Goal: Task Accomplishment & Management: Use online tool/utility

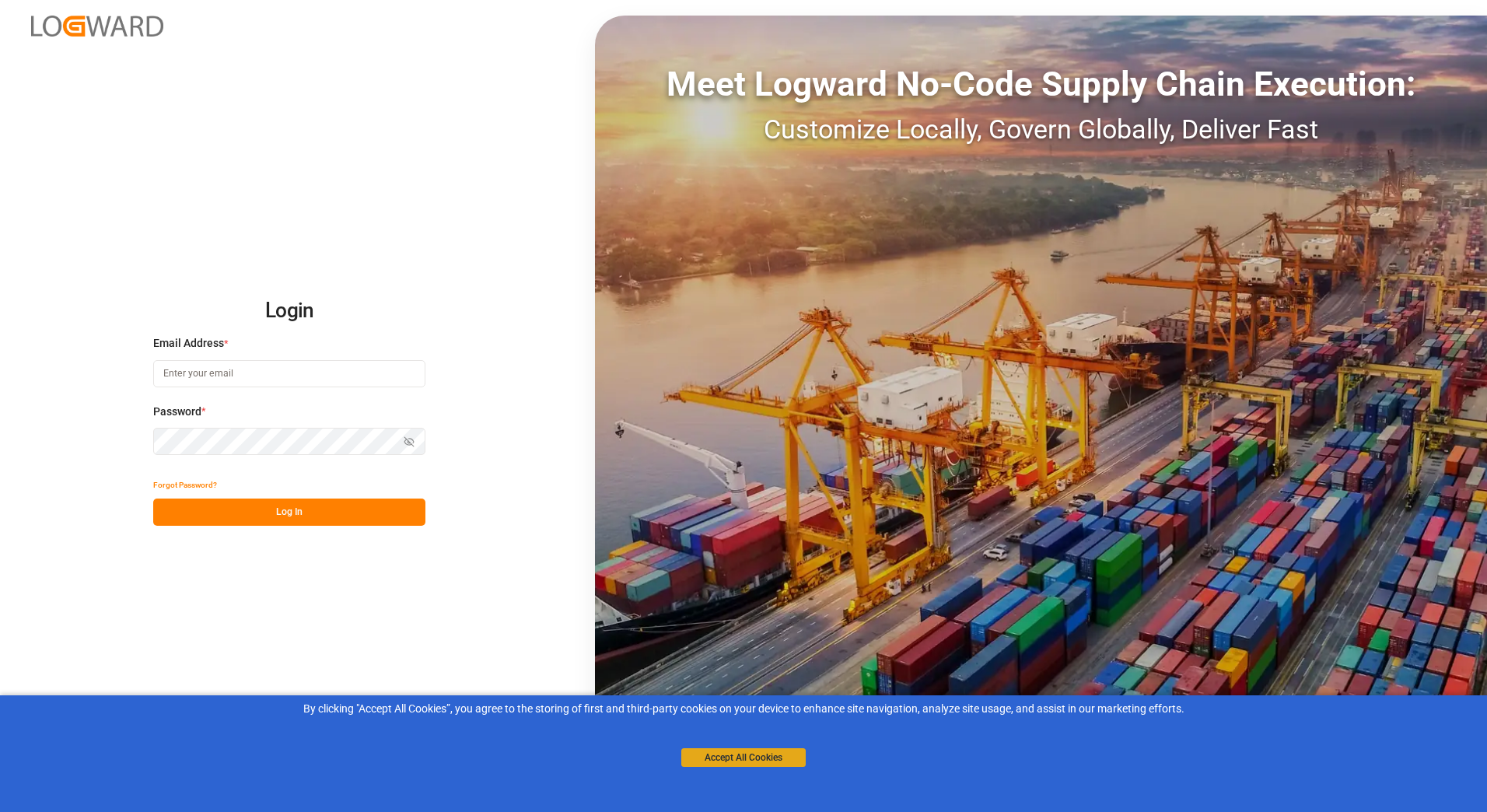
type input "[PERSON_NAME][EMAIL_ADDRESS][PERSON_NAME][DOMAIN_NAME]"
click at [721, 758] on button "Accept All Cookies" at bounding box center [744, 758] width 125 height 19
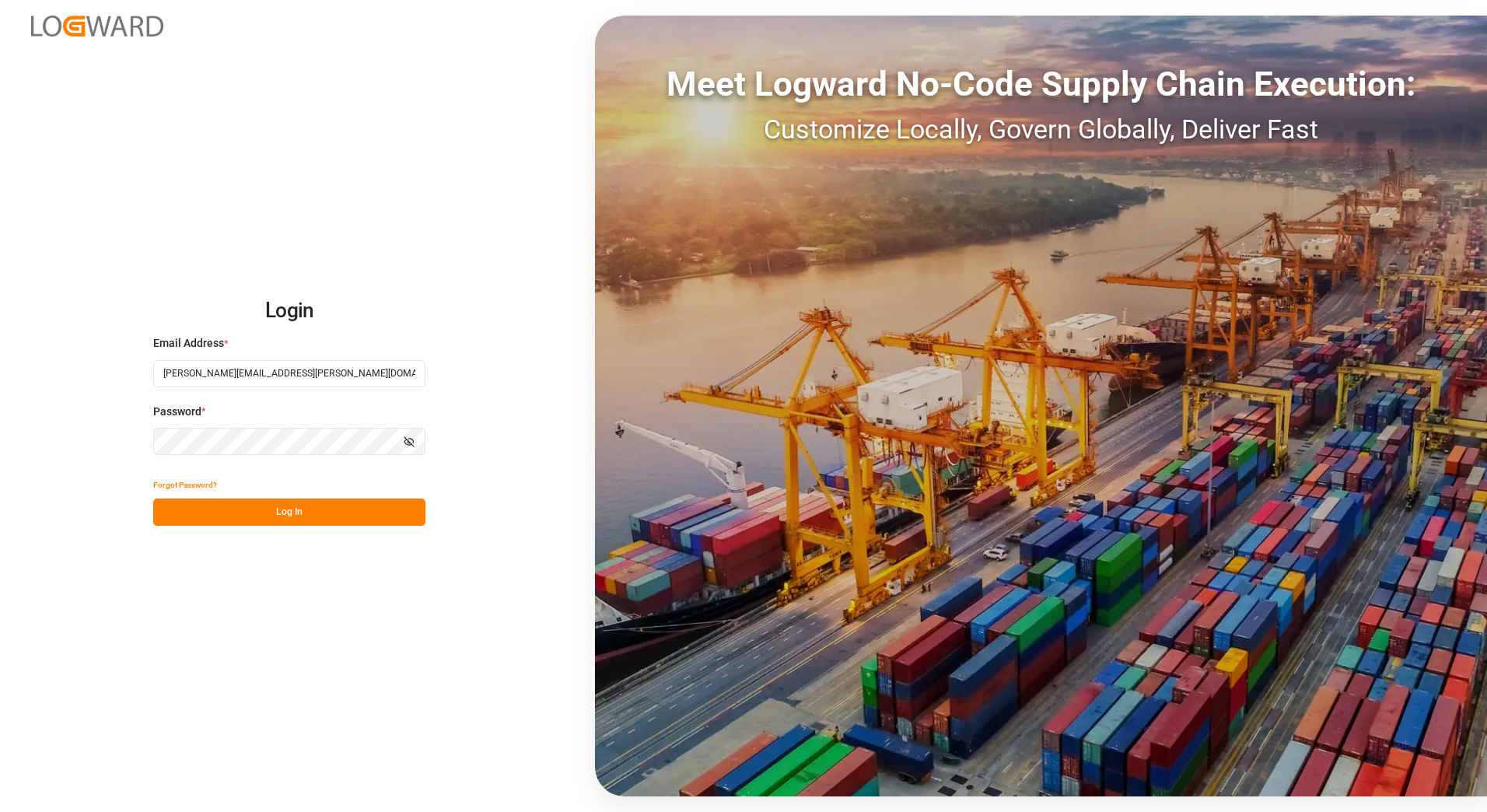
click at [271, 507] on button "Log In" at bounding box center [290, 512] width 273 height 28
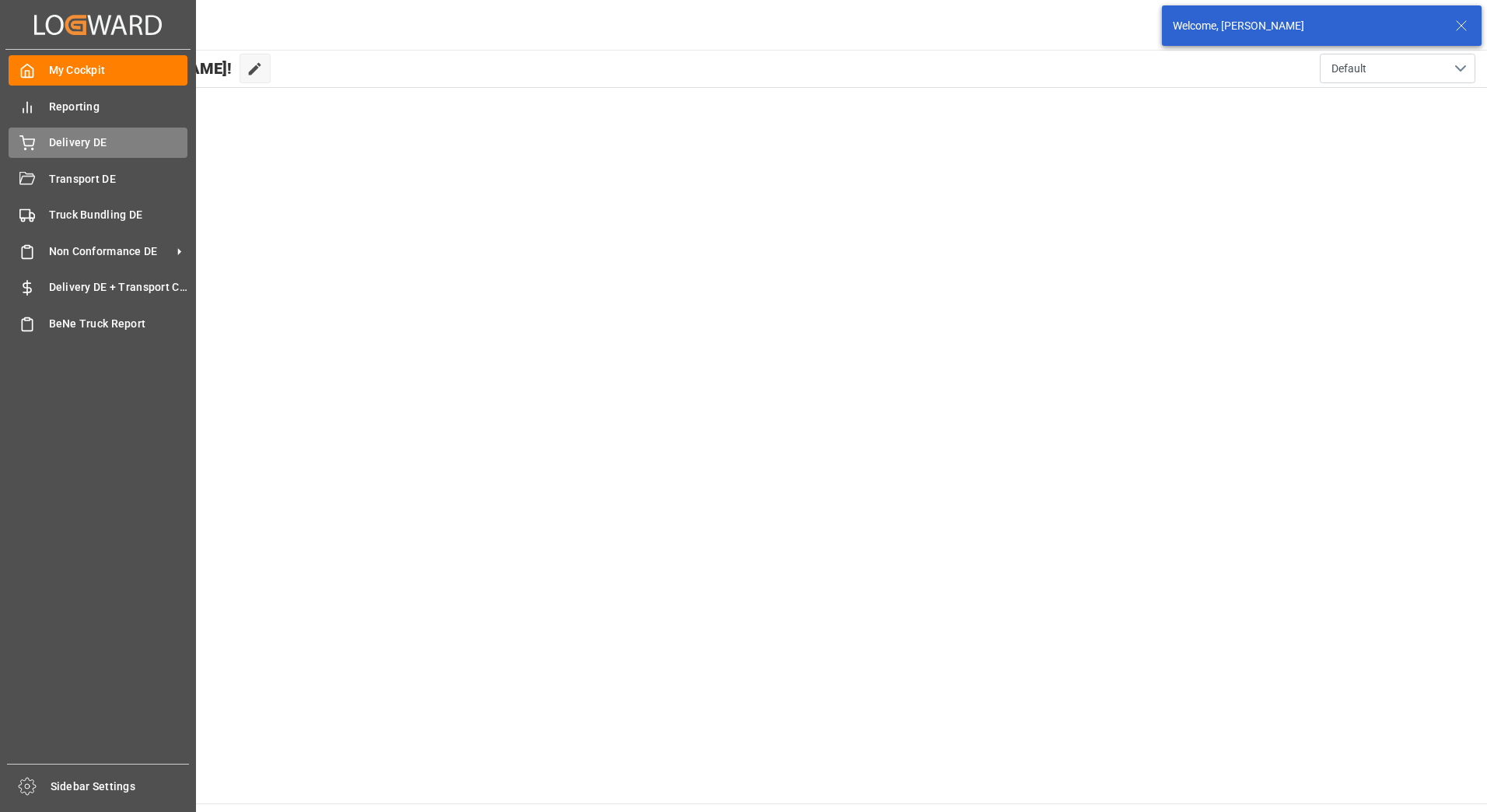
click at [35, 129] on div "Delivery DE Delivery DE" at bounding box center [98, 143] width 179 height 30
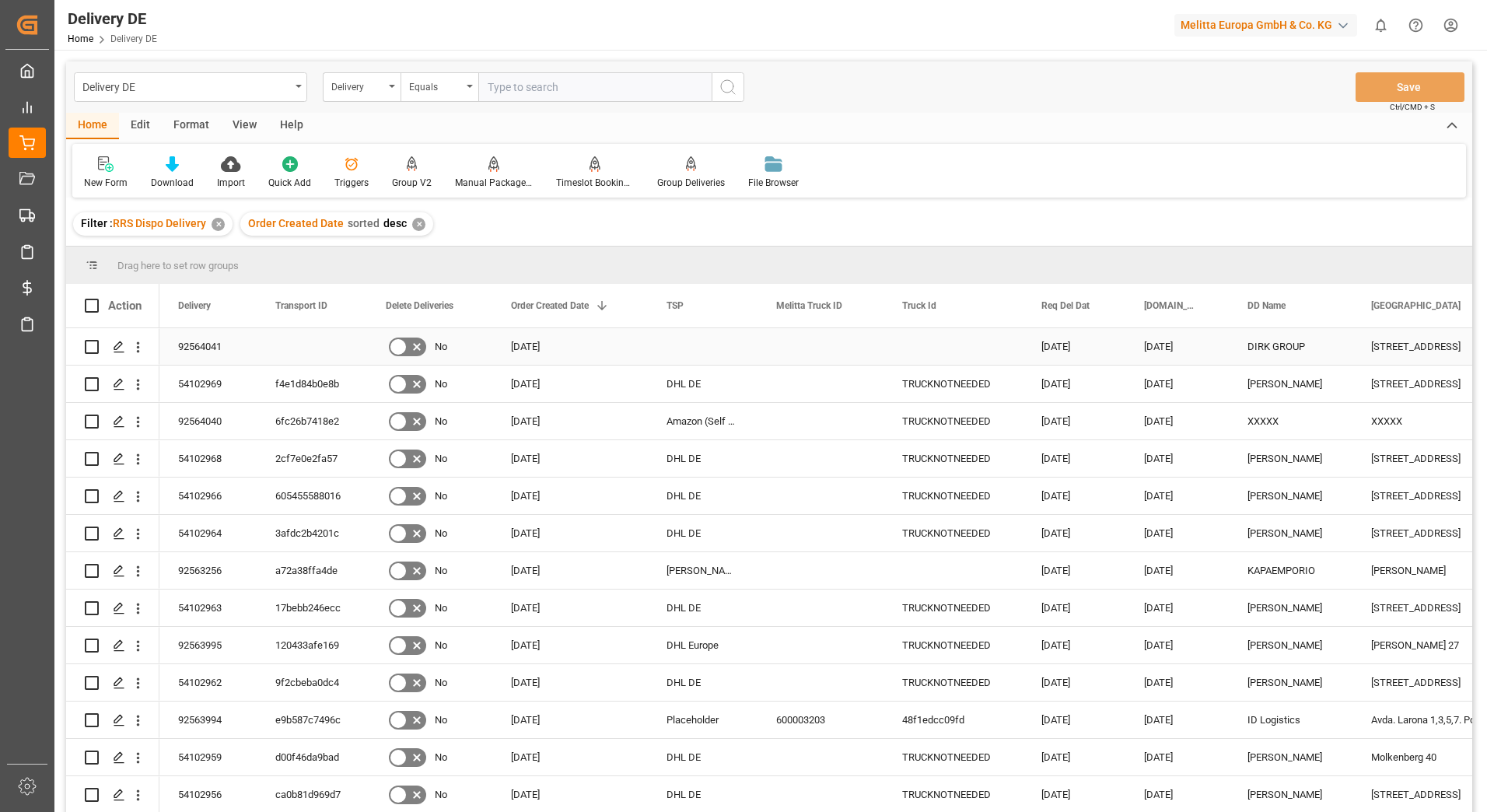
click at [1374, 341] on div "[STREET_ADDRESS]" at bounding box center [1430, 346] width 155 height 36
click at [92, 345] on input "Press Space to toggle row selection (unchecked)" at bounding box center [92, 347] width 14 height 14
checkbox input "true"
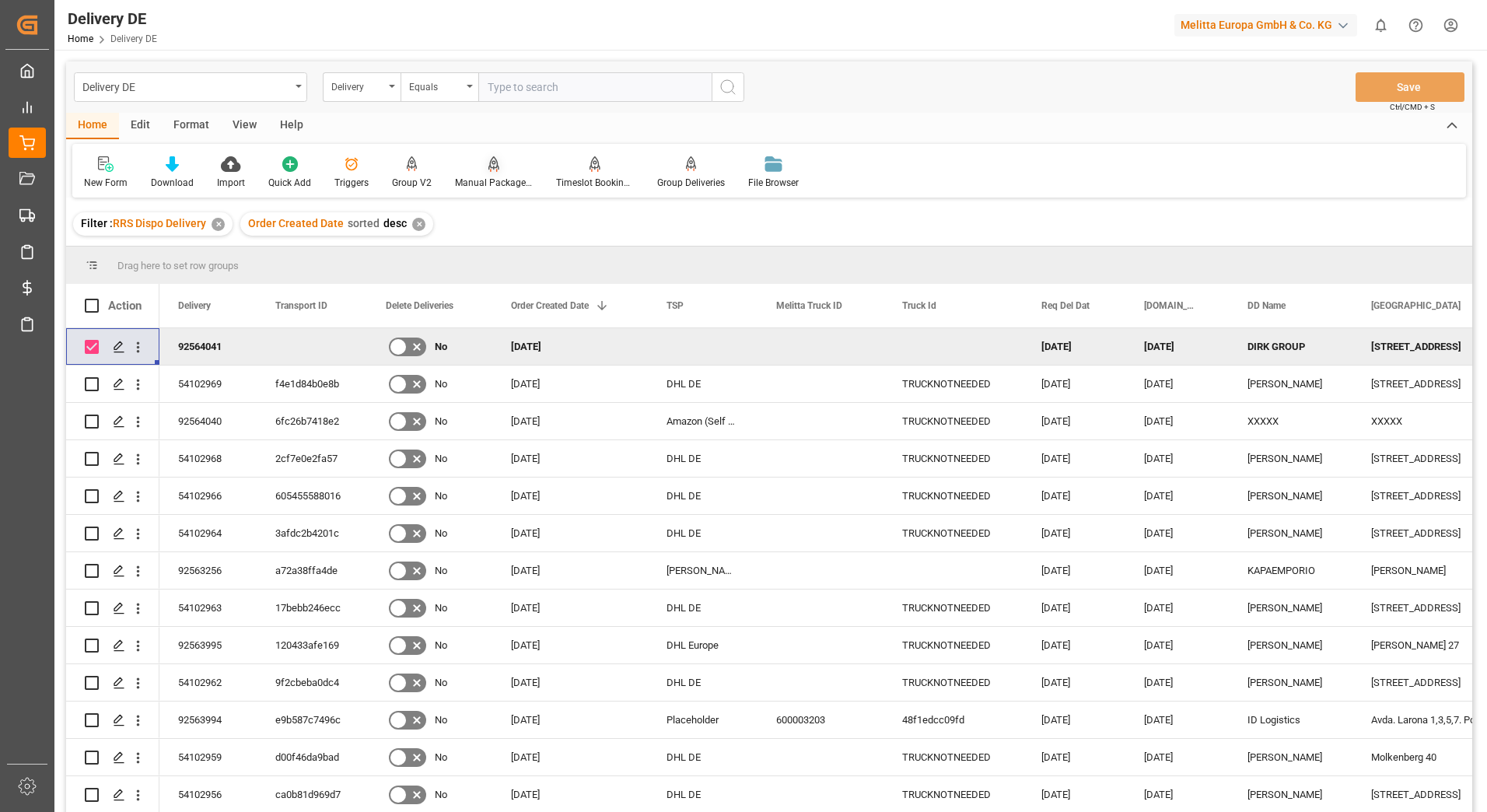
click at [493, 184] on div "Manual Package TypeDetermination" at bounding box center [494, 182] width 78 height 14
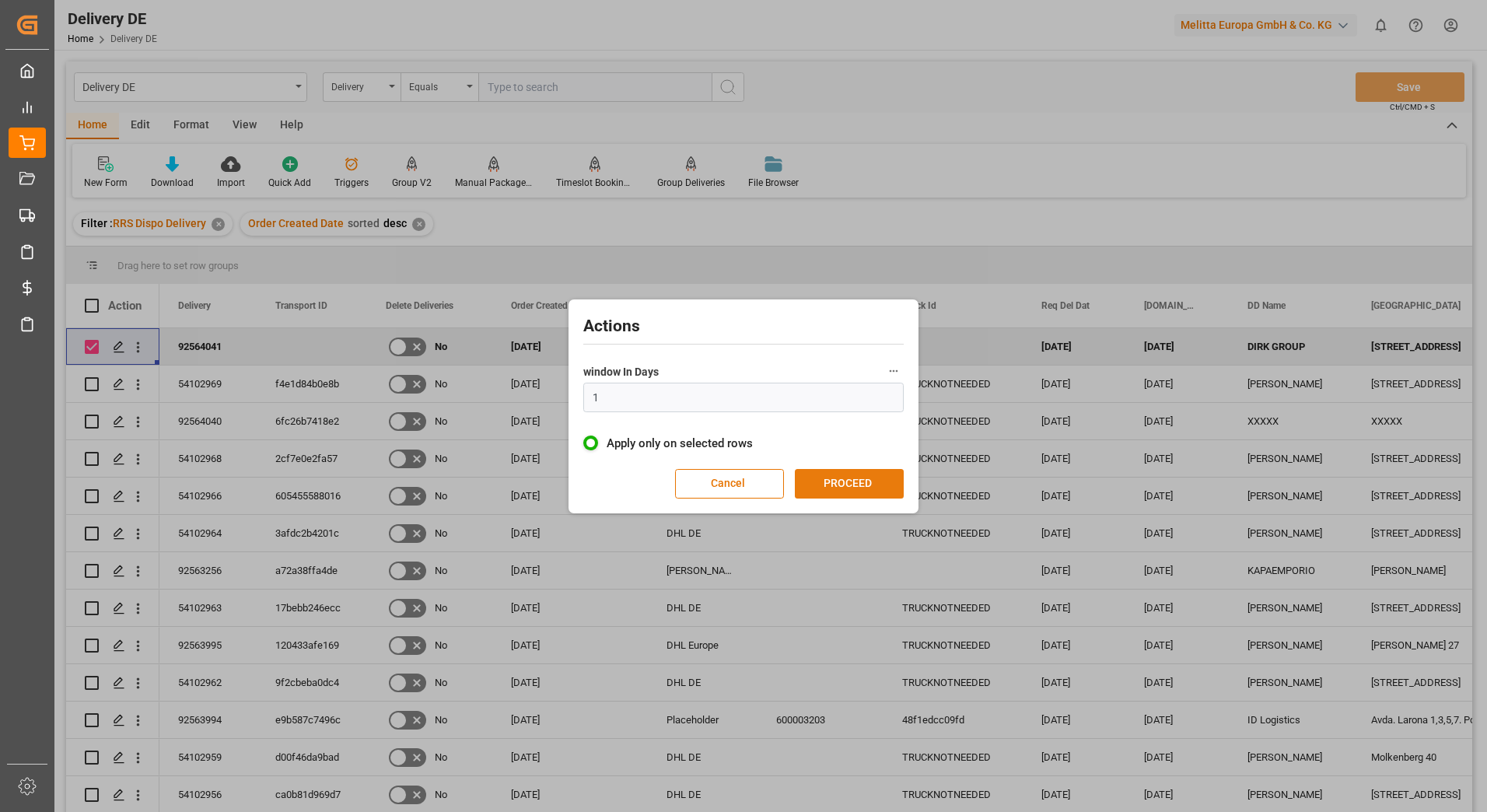
click at [870, 489] on button "PROCEED" at bounding box center [849, 483] width 109 height 30
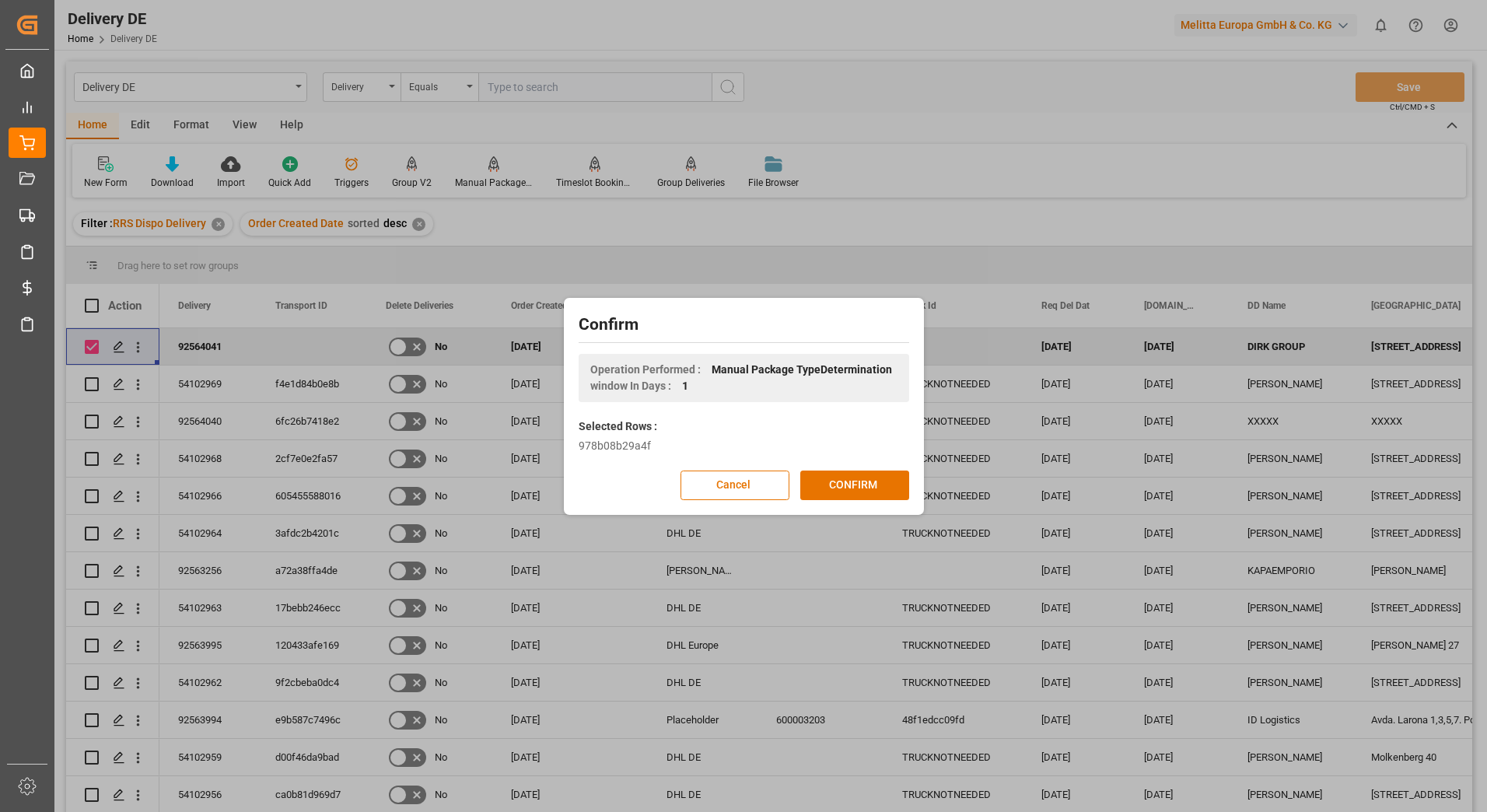
click at [870, 489] on button "CONFIRM" at bounding box center [855, 485] width 109 height 30
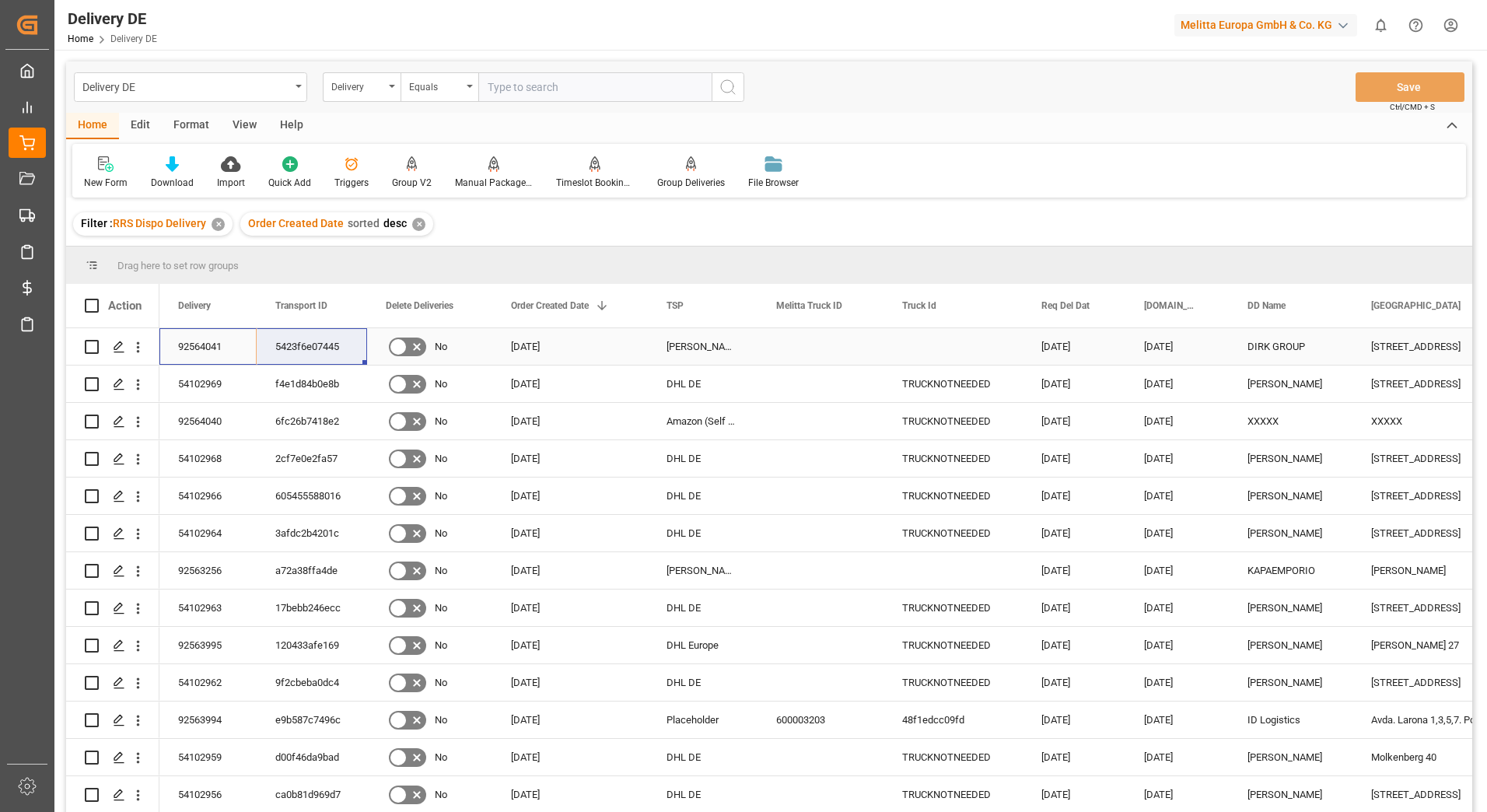
drag, startPoint x: 205, startPoint y: 344, endPoint x: 283, endPoint y: 343, distance: 78.0
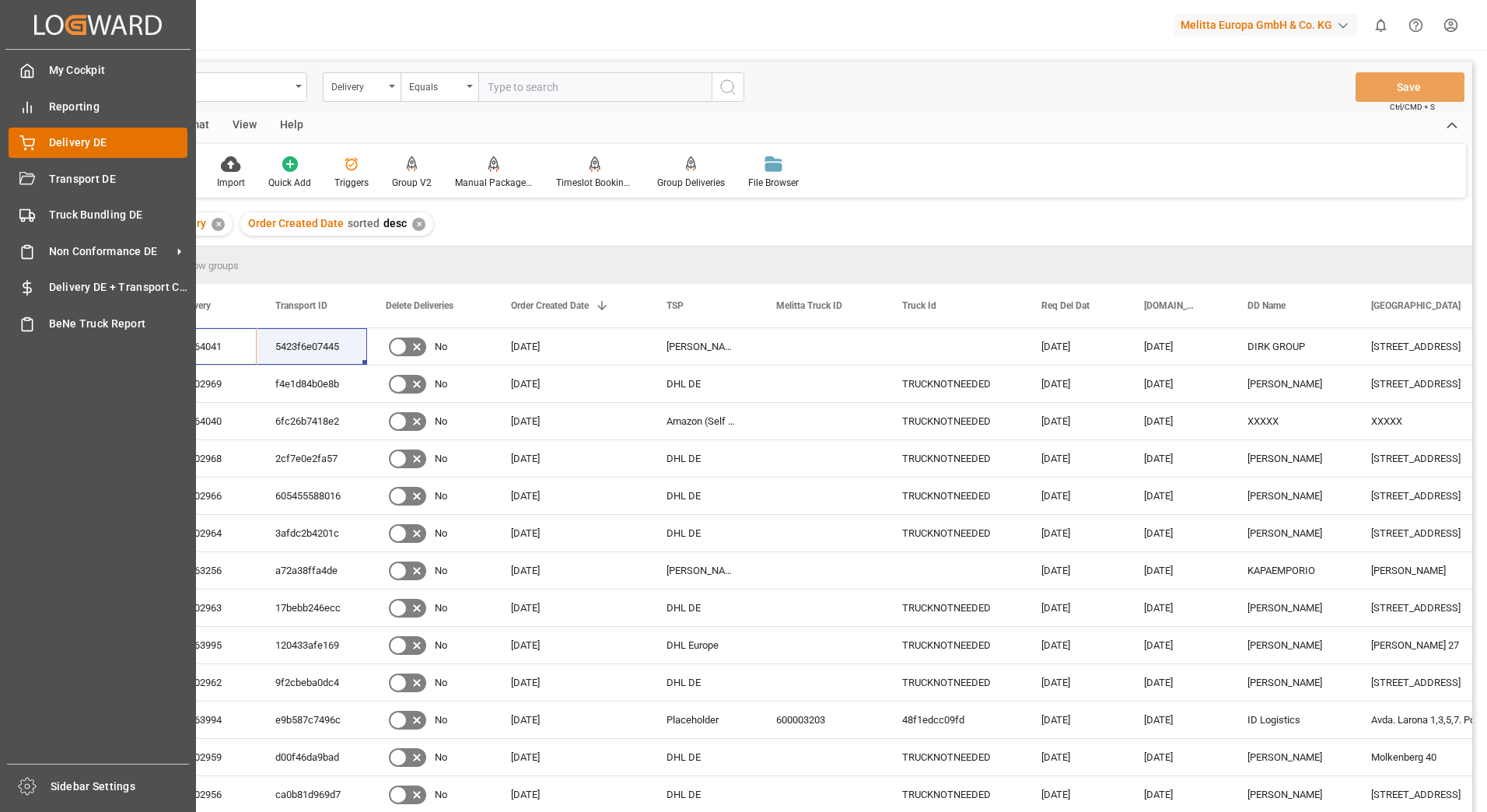
click at [28, 136] on icon at bounding box center [27, 143] width 15 height 15
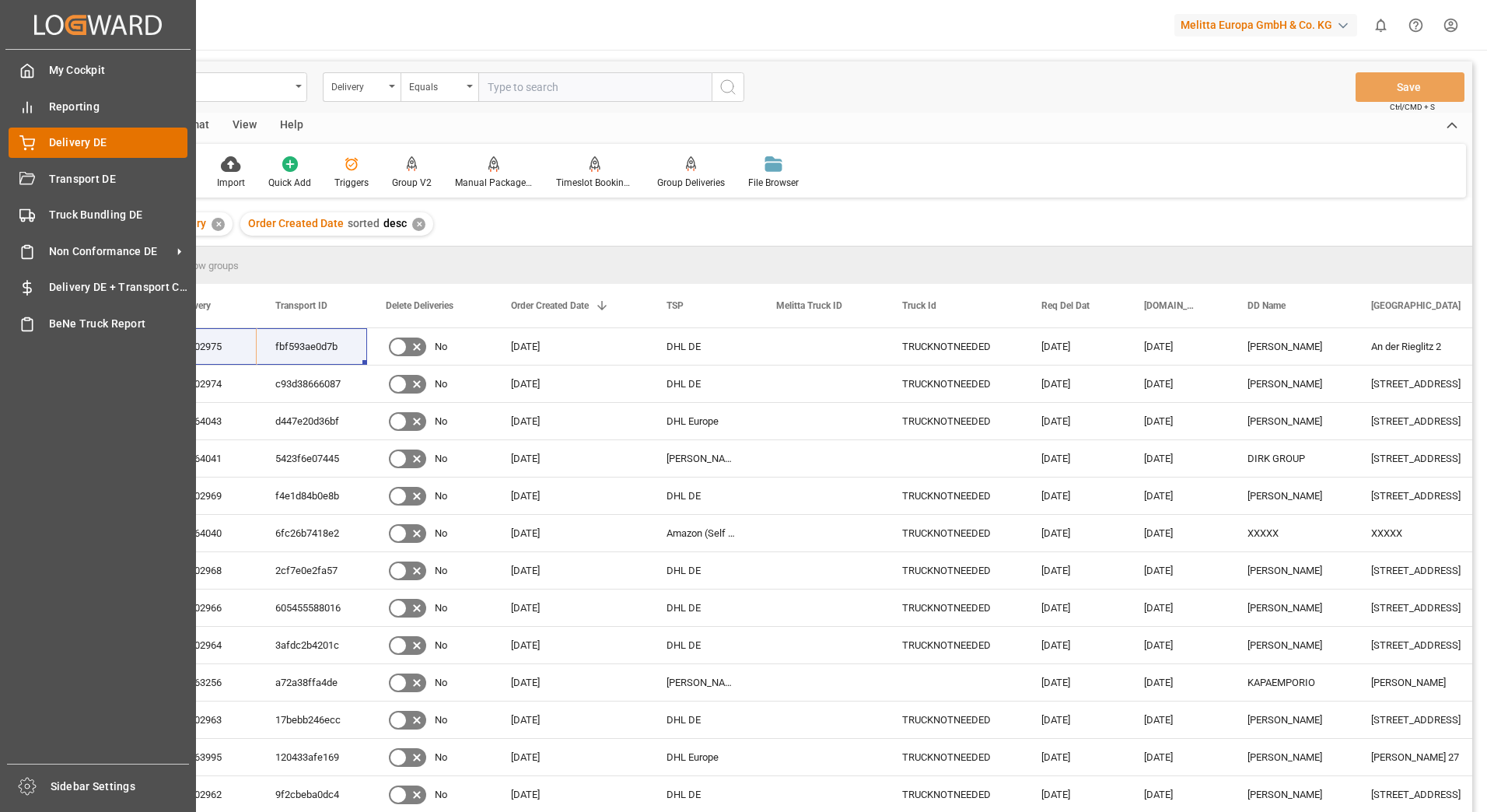
click at [34, 145] on icon at bounding box center [27, 143] width 15 height 15
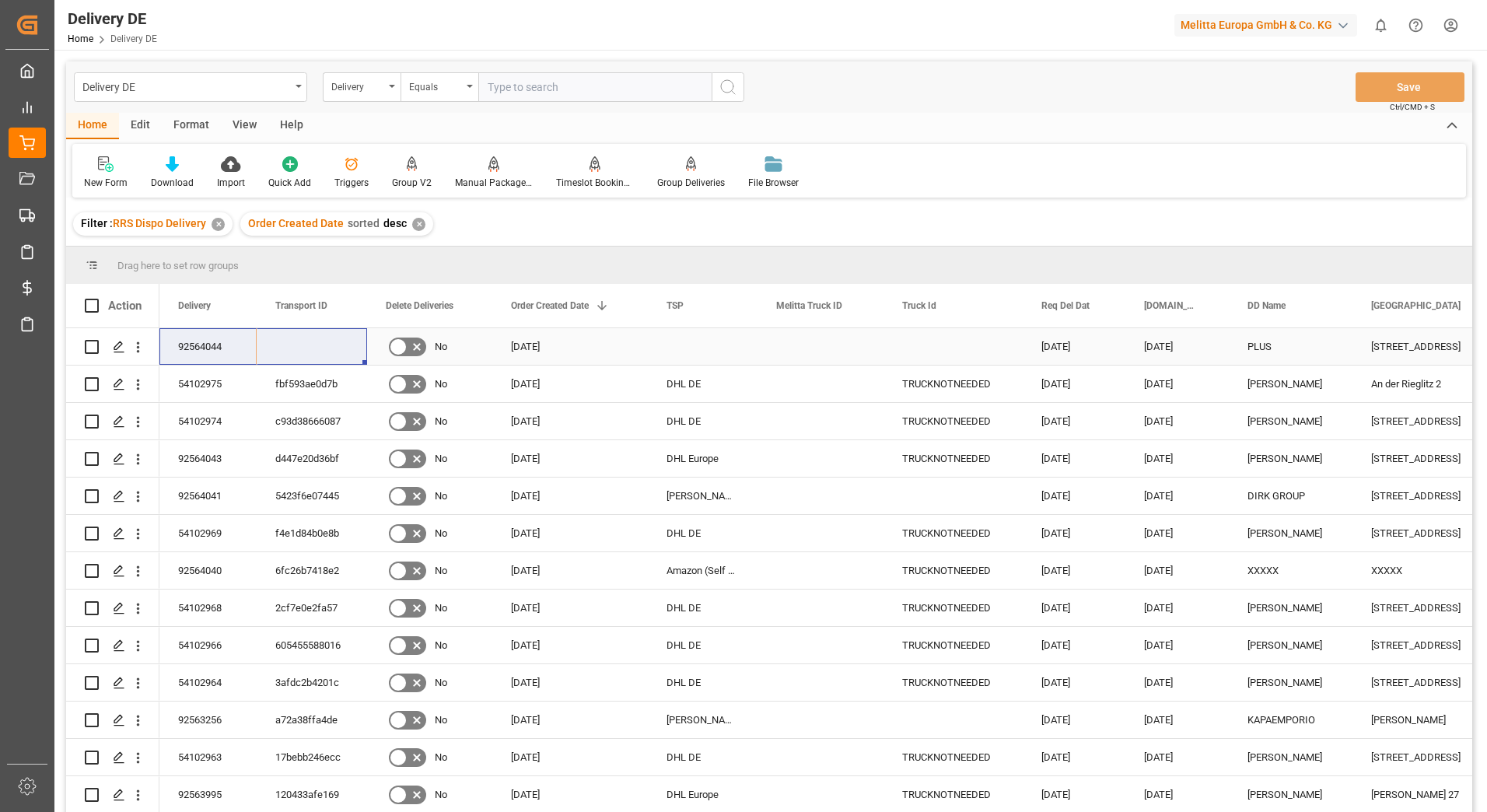
click at [92, 349] on input "Press Space to toggle row selection (unchecked)" at bounding box center [92, 347] width 14 height 14
checkbox input "true"
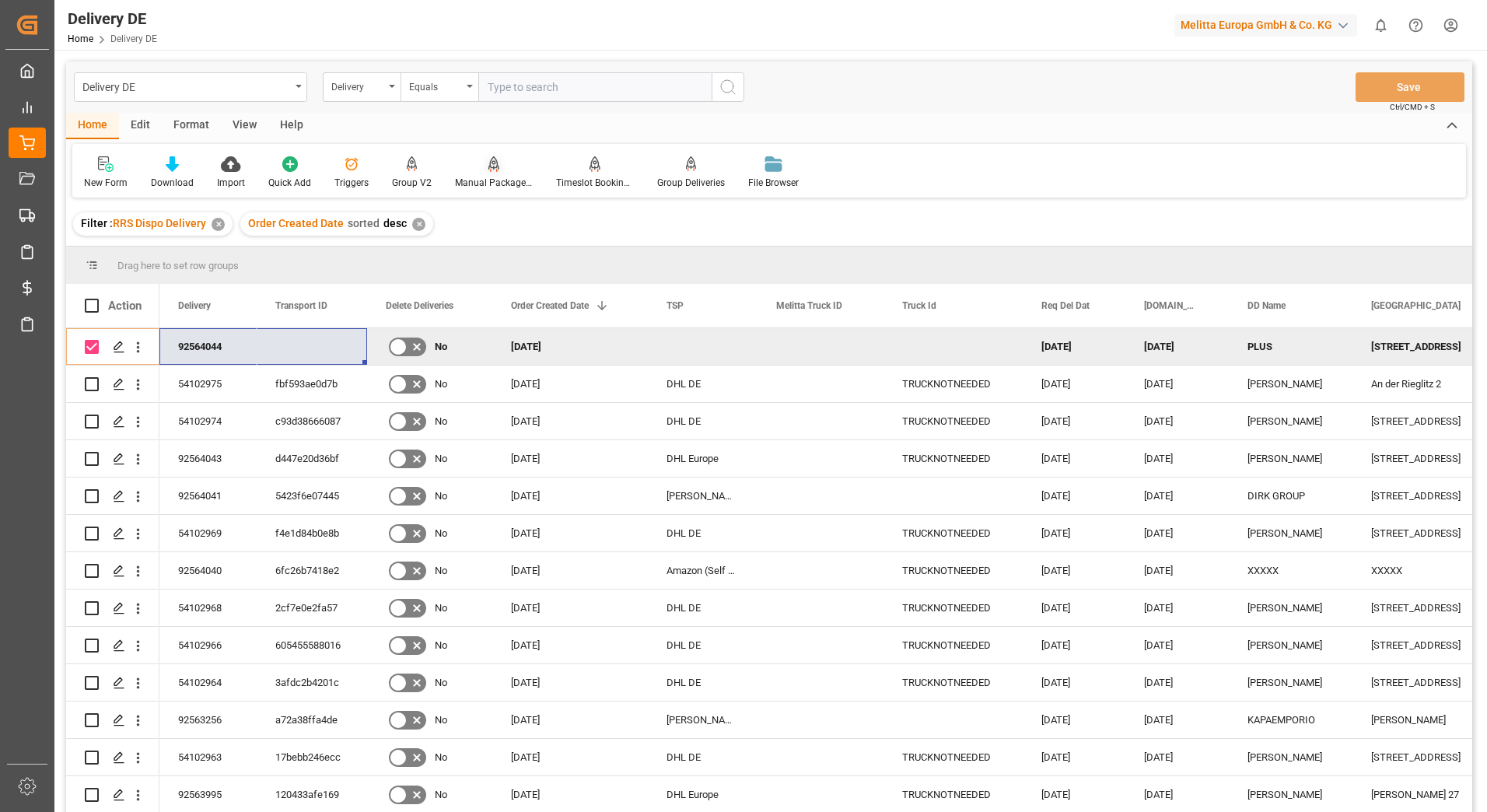
click at [499, 172] on div at bounding box center [494, 163] width 78 height 16
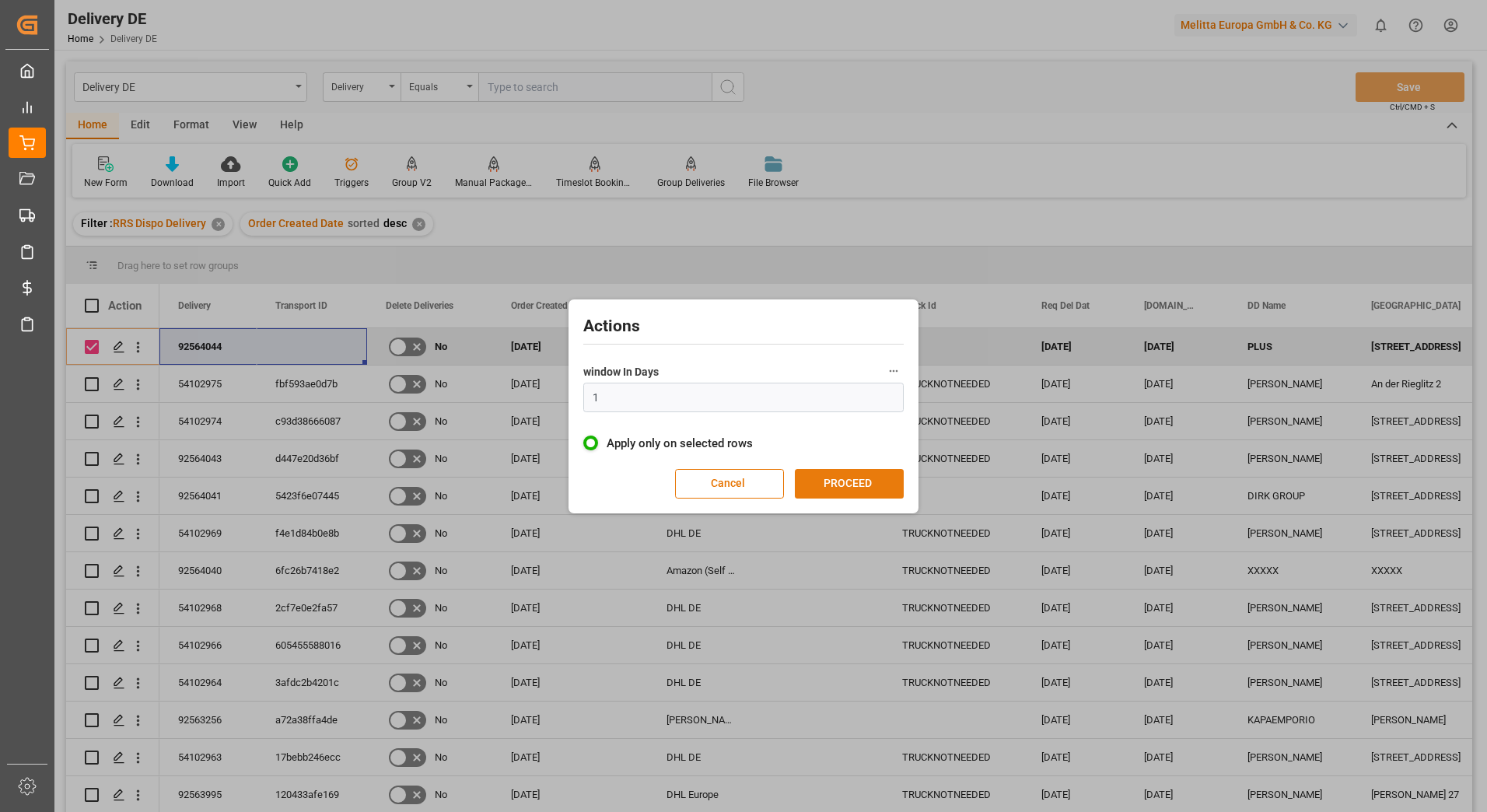
click at [860, 484] on button "PROCEED" at bounding box center [849, 483] width 109 height 30
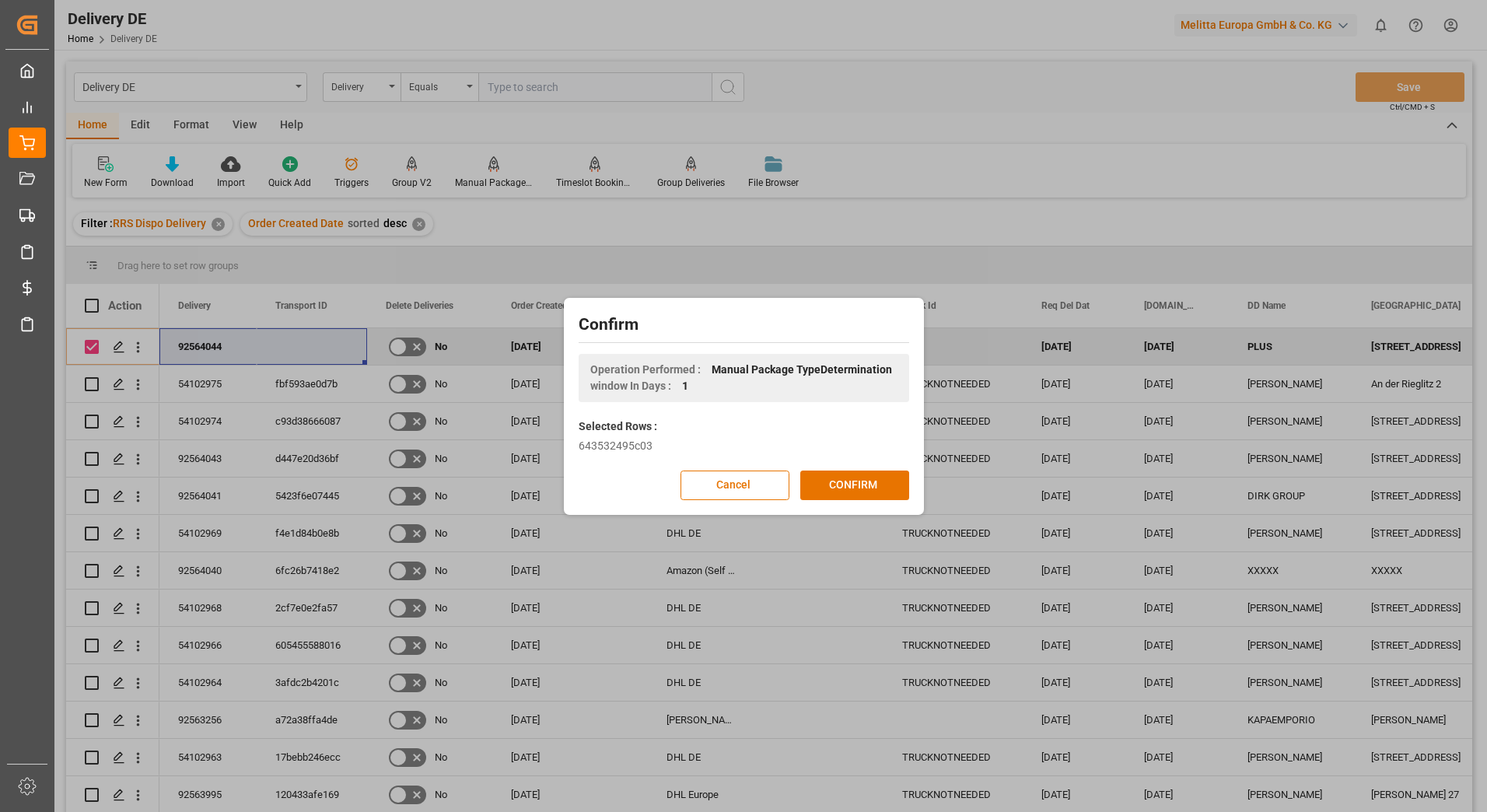
click at [860, 484] on button "CONFIRM" at bounding box center [855, 485] width 109 height 30
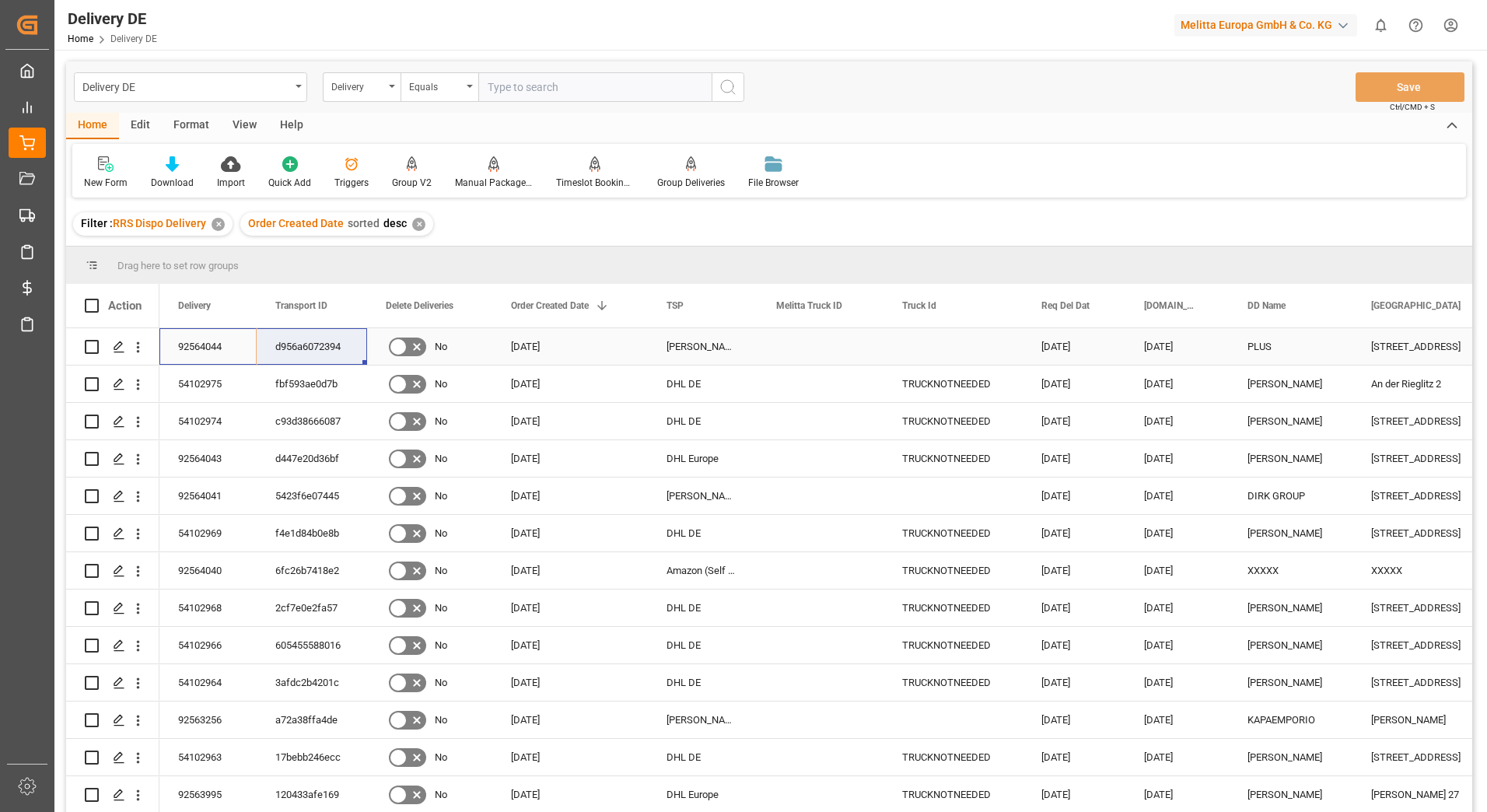
drag, startPoint x: 187, startPoint y: 345, endPoint x: 322, endPoint y: 339, distance: 135.1
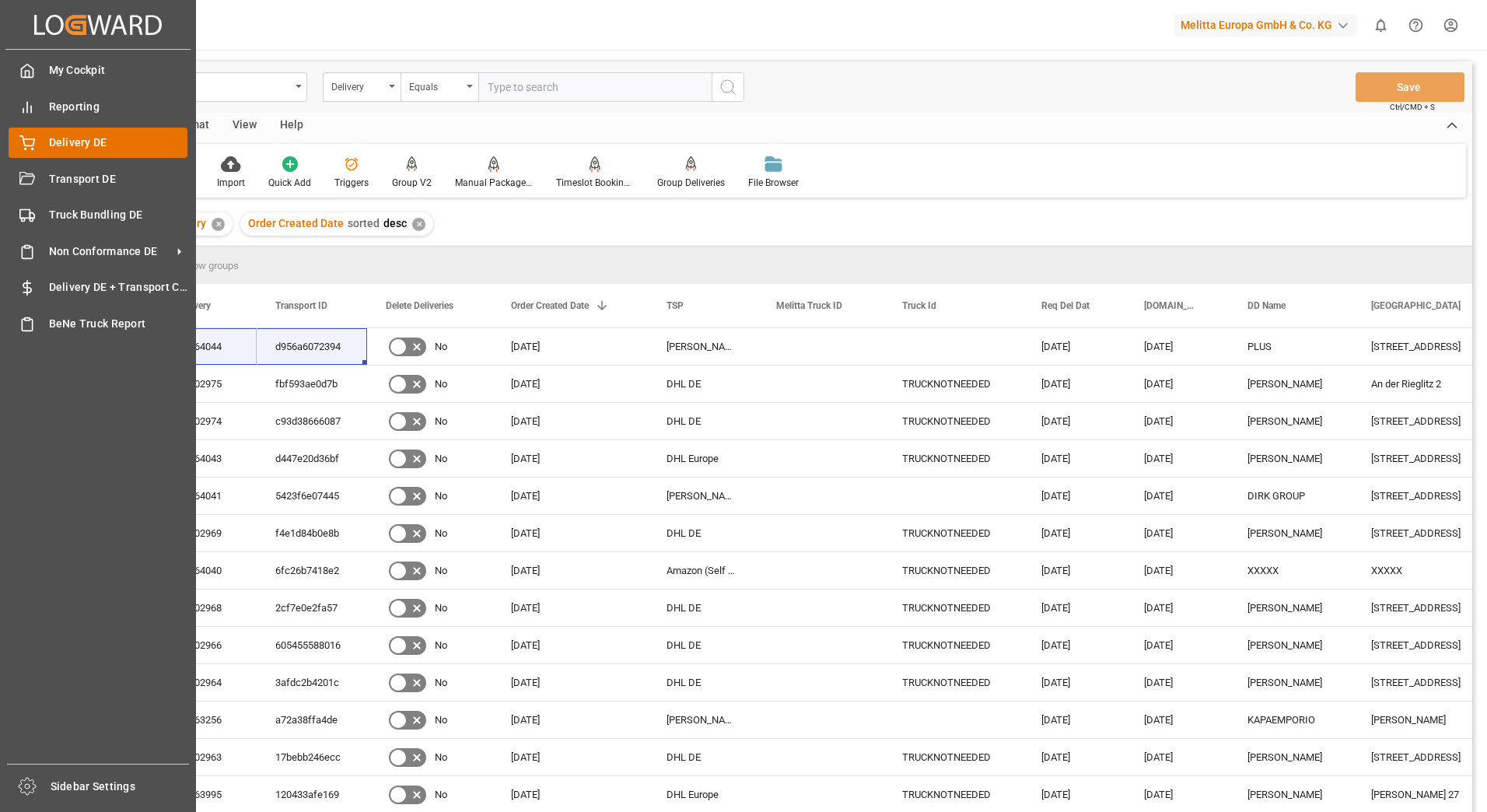
click at [40, 136] on div "Delivery DE Delivery DE" at bounding box center [98, 143] width 179 height 30
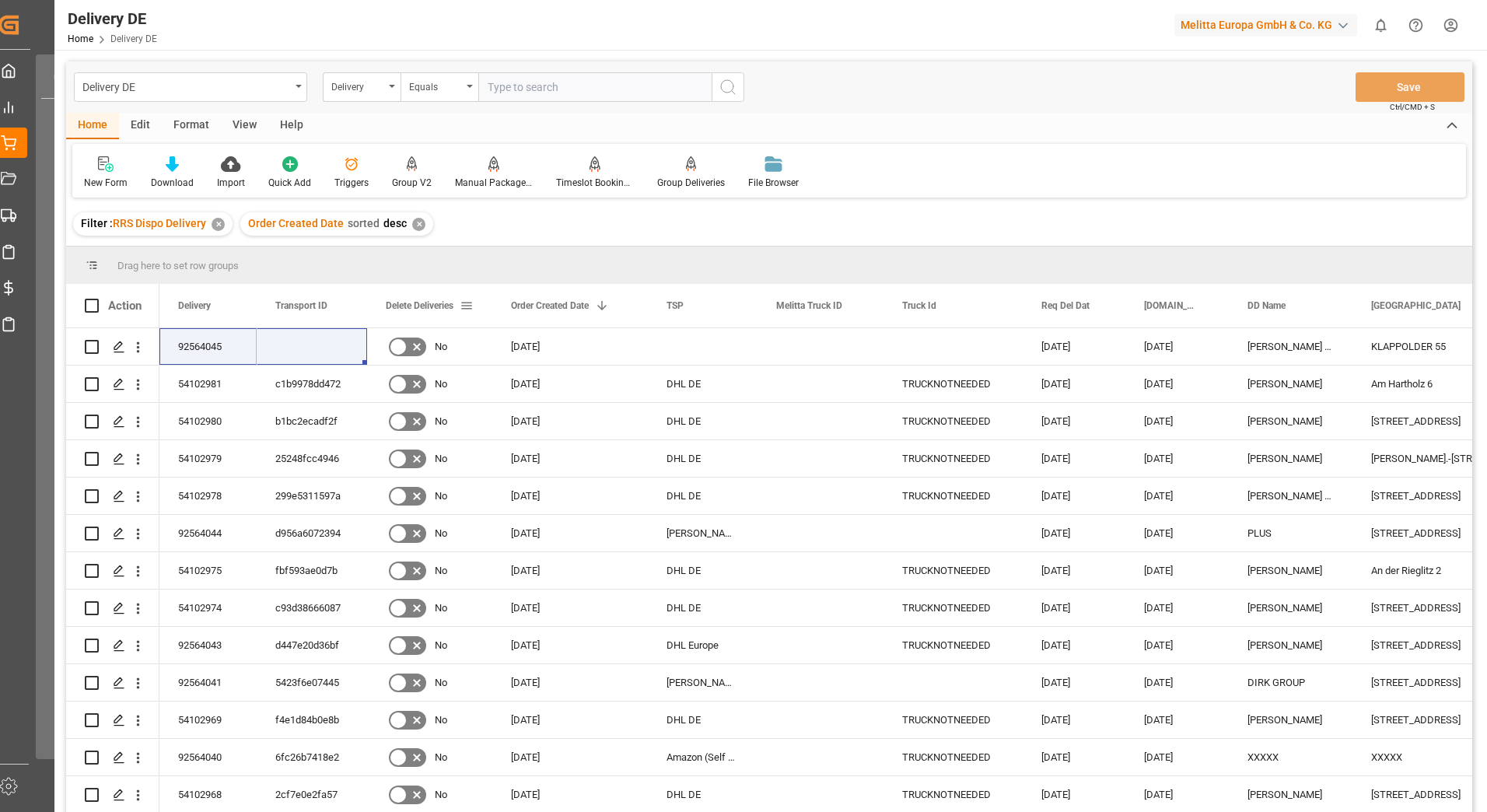
scroll to position [0, 44]
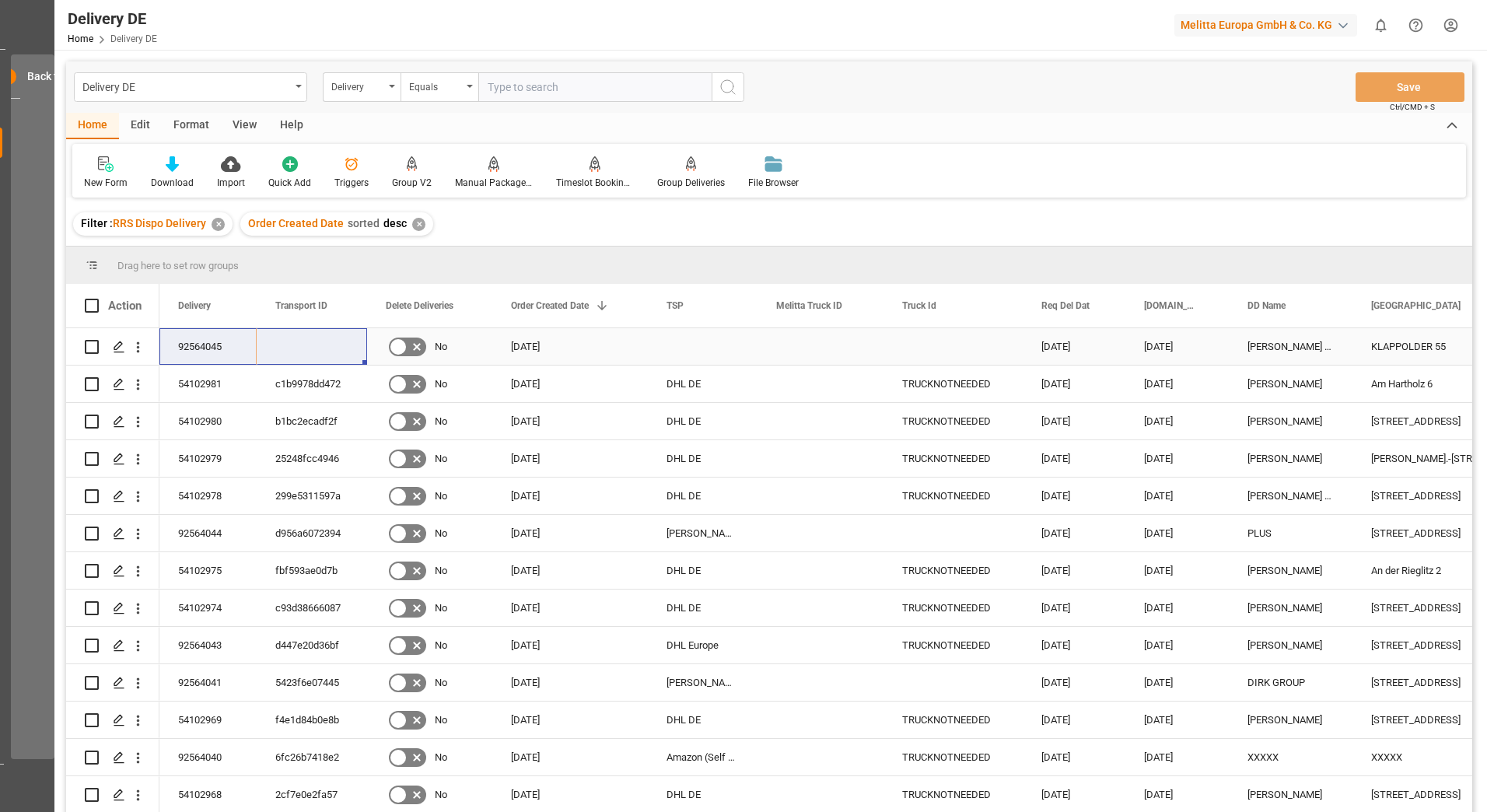
click at [1384, 336] on div "KLAPPOLDER 55" at bounding box center [1430, 346] width 155 height 36
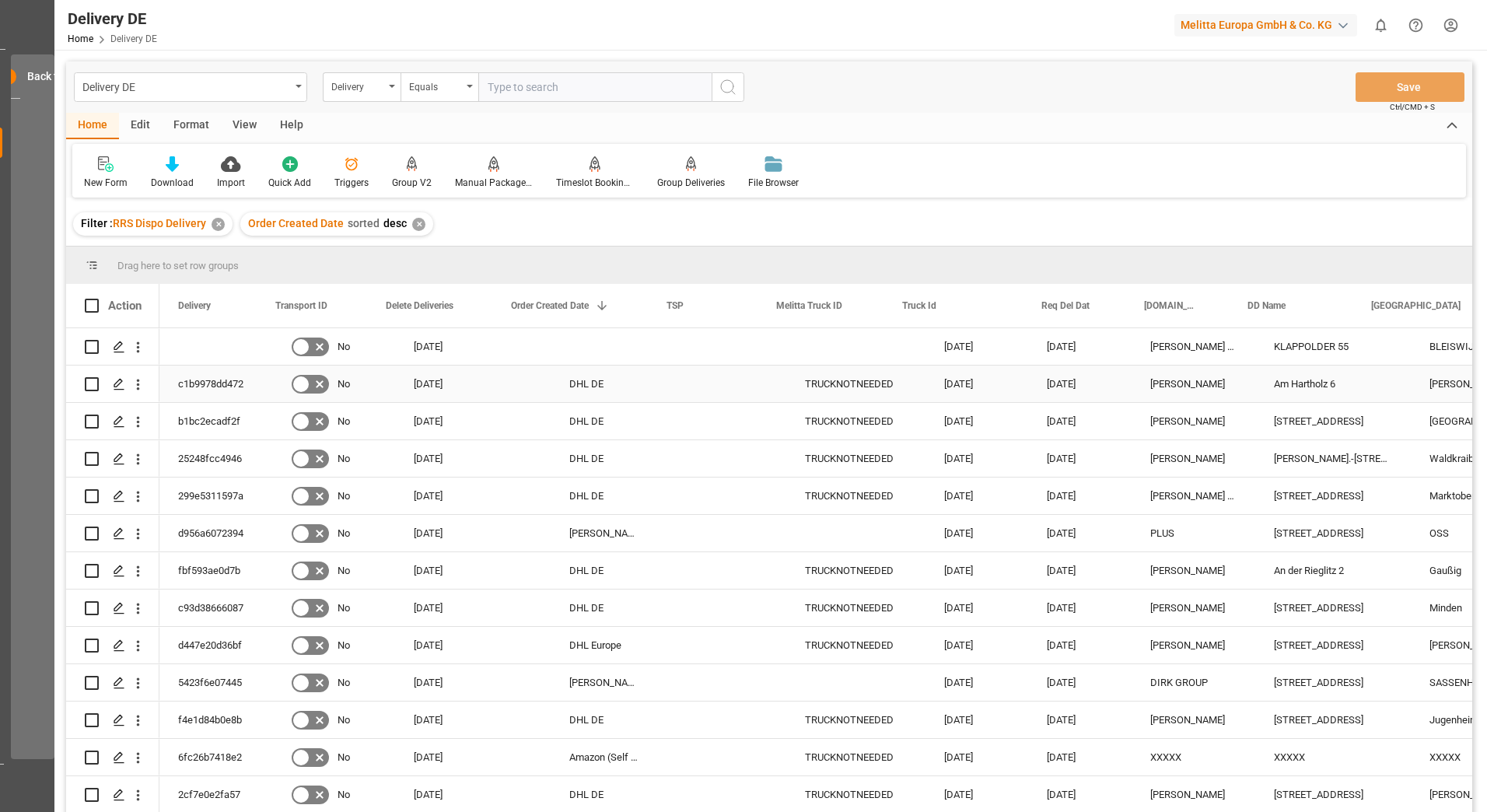
scroll to position [0, 0]
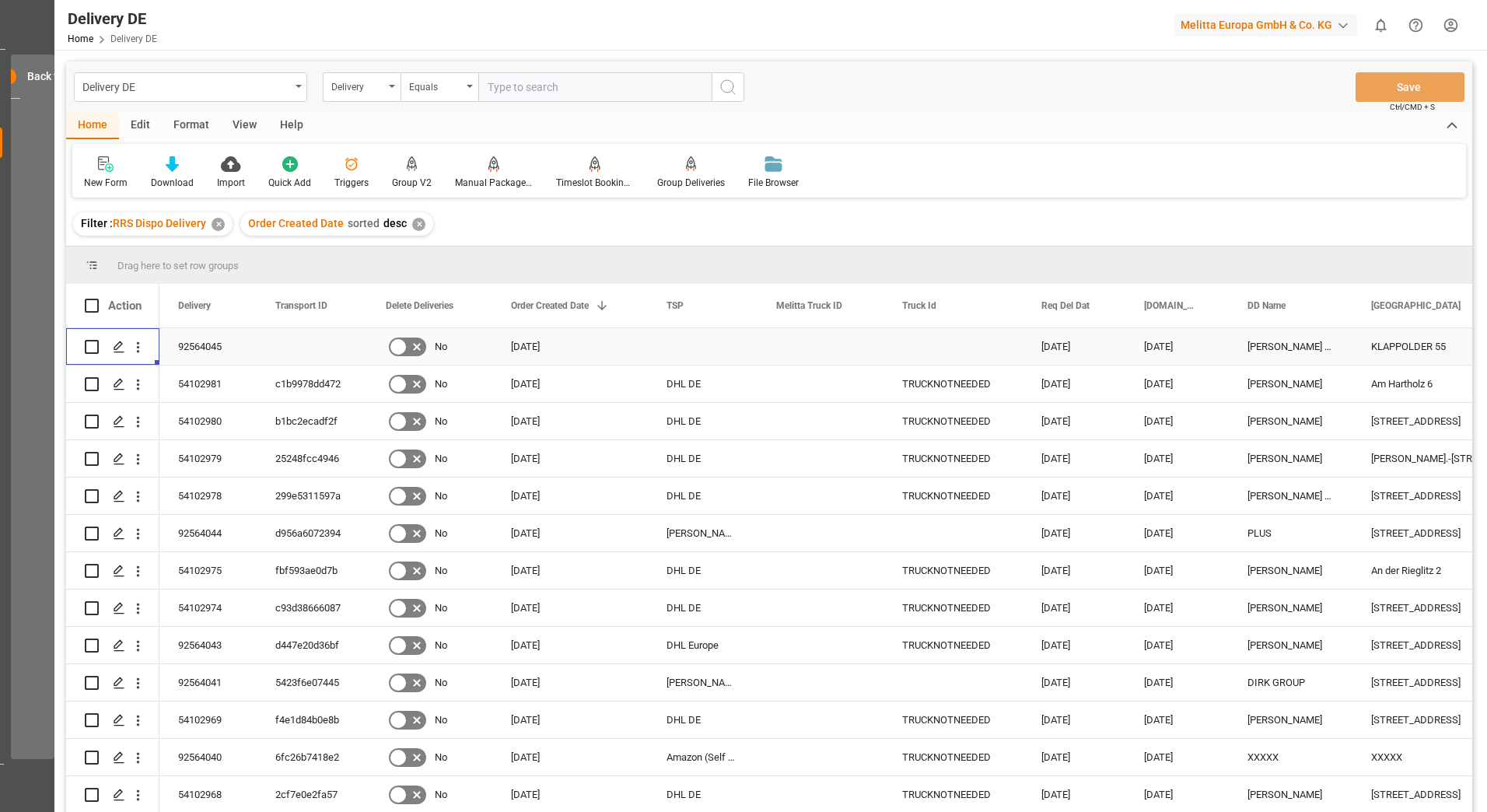
click at [91, 347] on input "Press Space to toggle row selection (unchecked)" at bounding box center [92, 347] width 14 height 14
checkbox input "true"
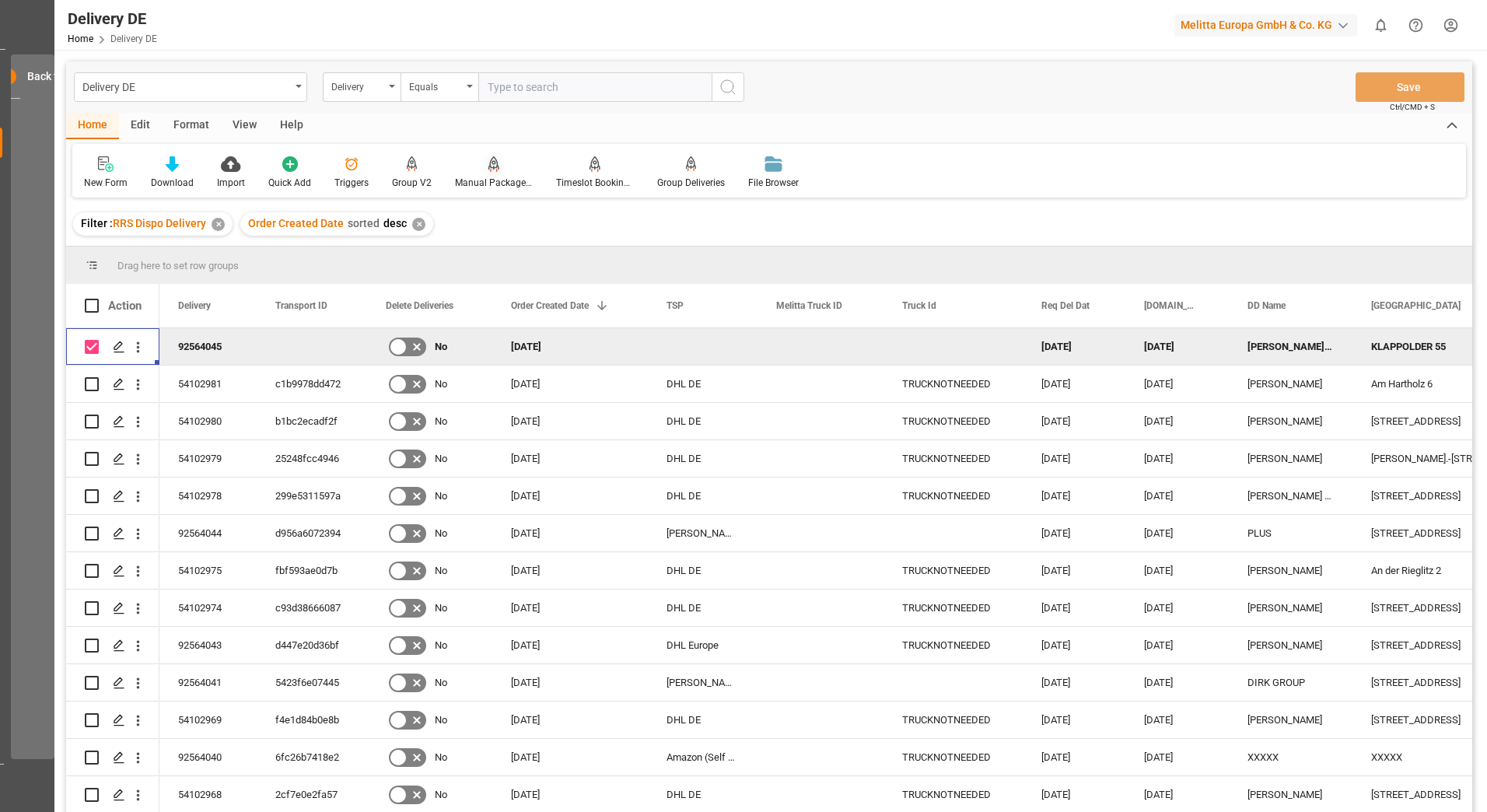
click at [490, 172] on icon at bounding box center [493, 171] width 7 height 3
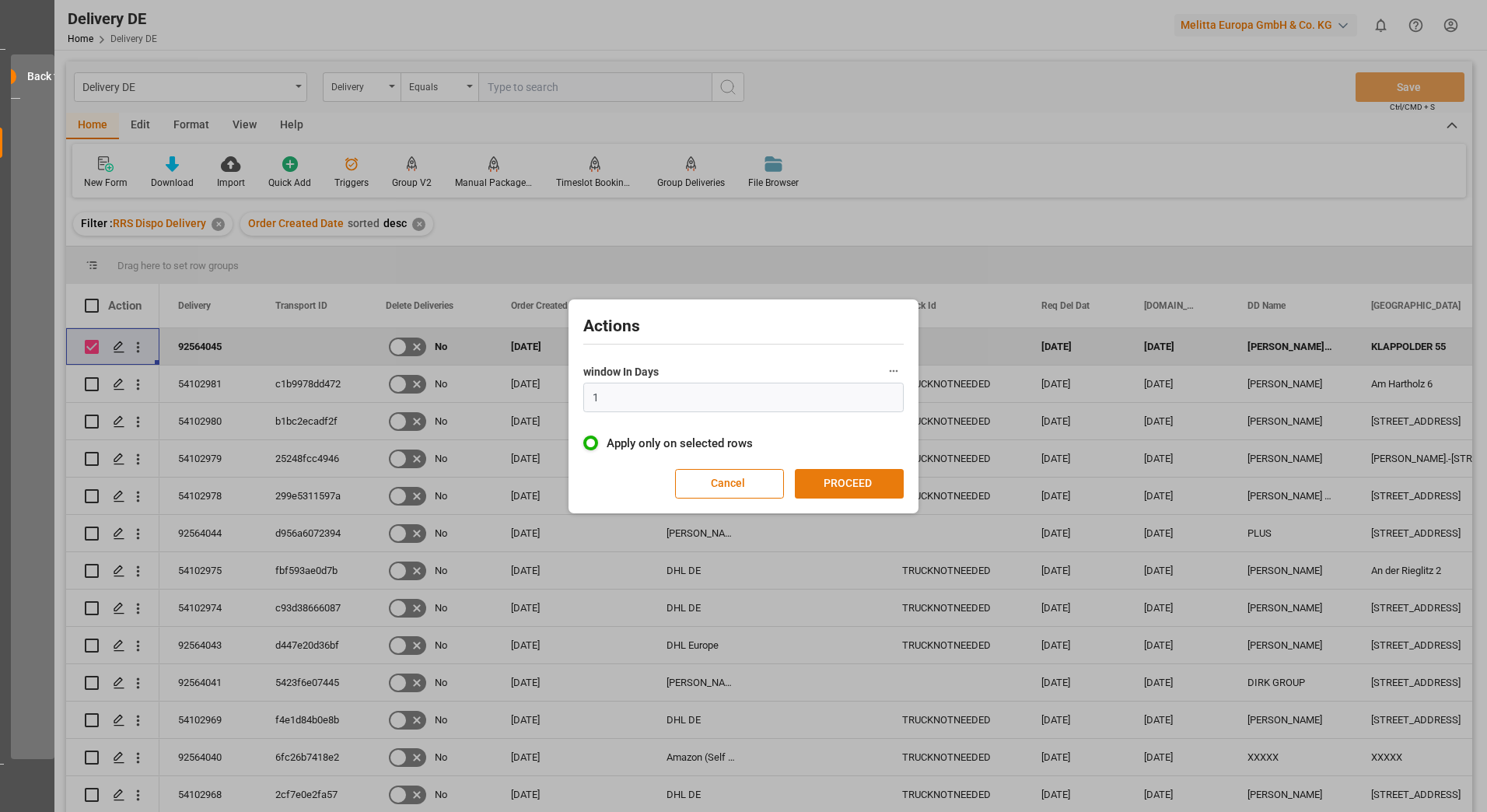
click at [845, 487] on button "PROCEED" at bounding box center [849, 483] width 109 height 30
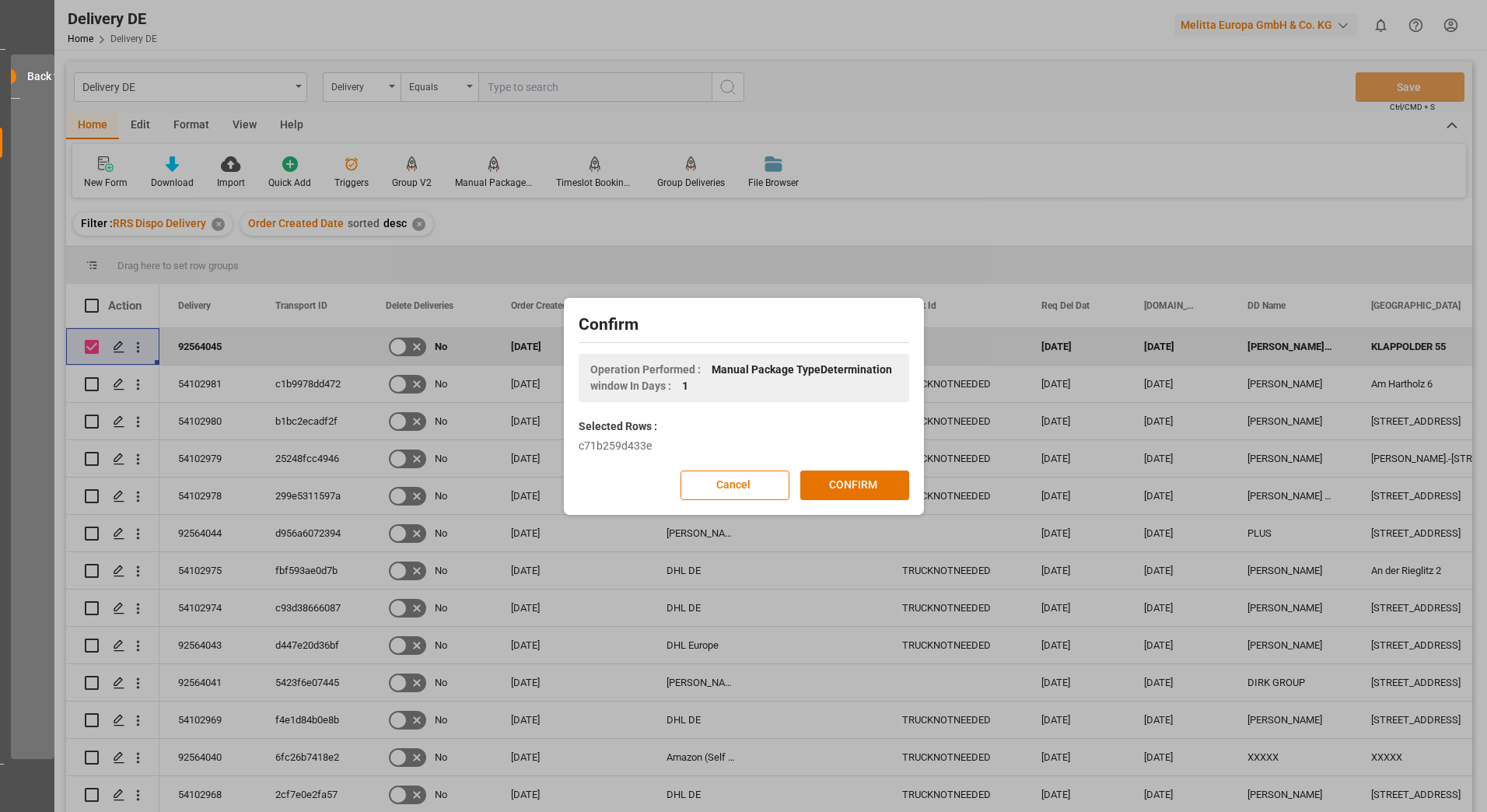
click at [845, 487] on button "CONFIRM" at bounding box center [855, 485] width 109 height 30
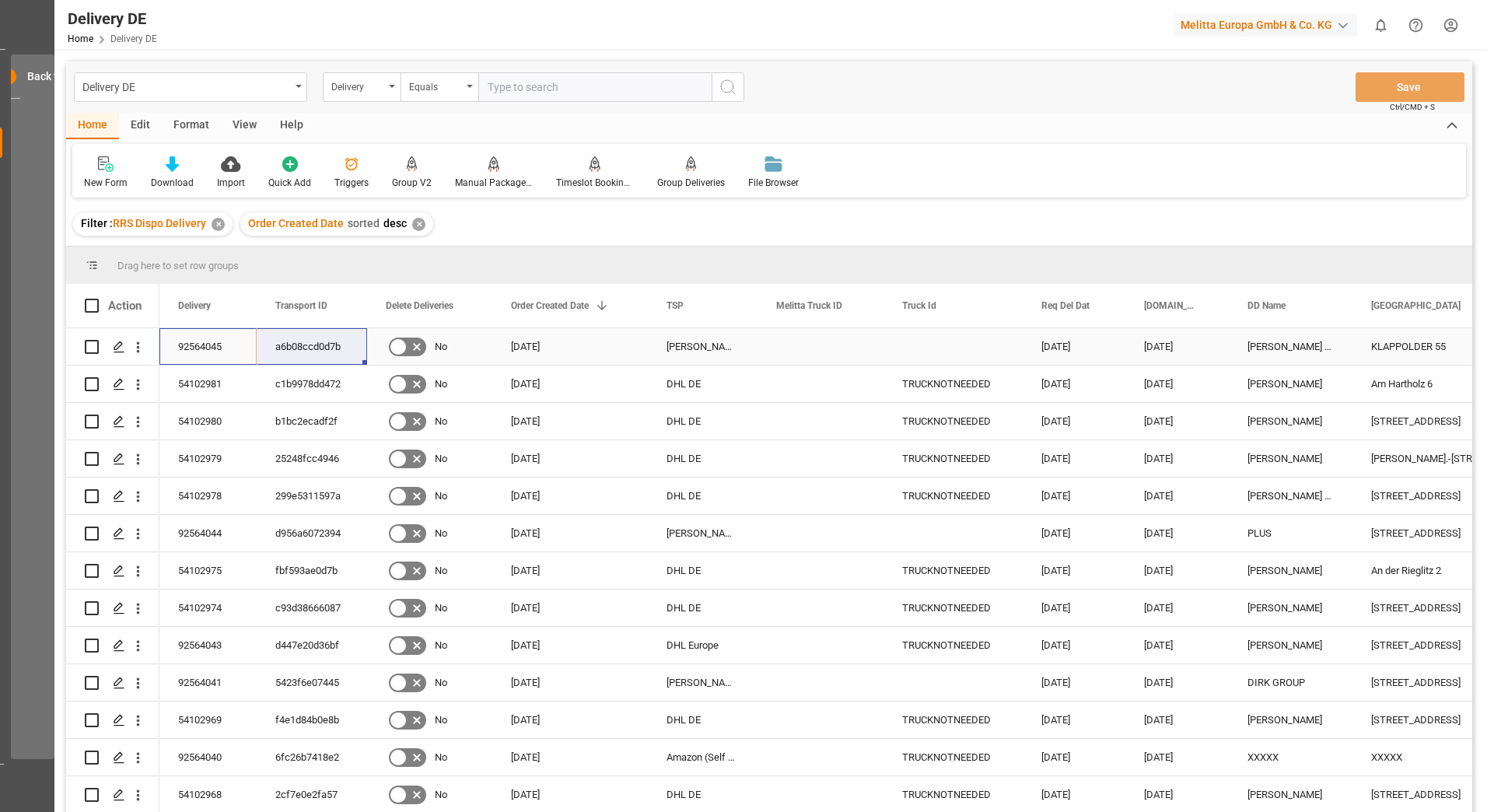
drag, startPoint x: 209, startPoint y: 333, endPoint x: 280, endPoint y: 334, distance: 71.0
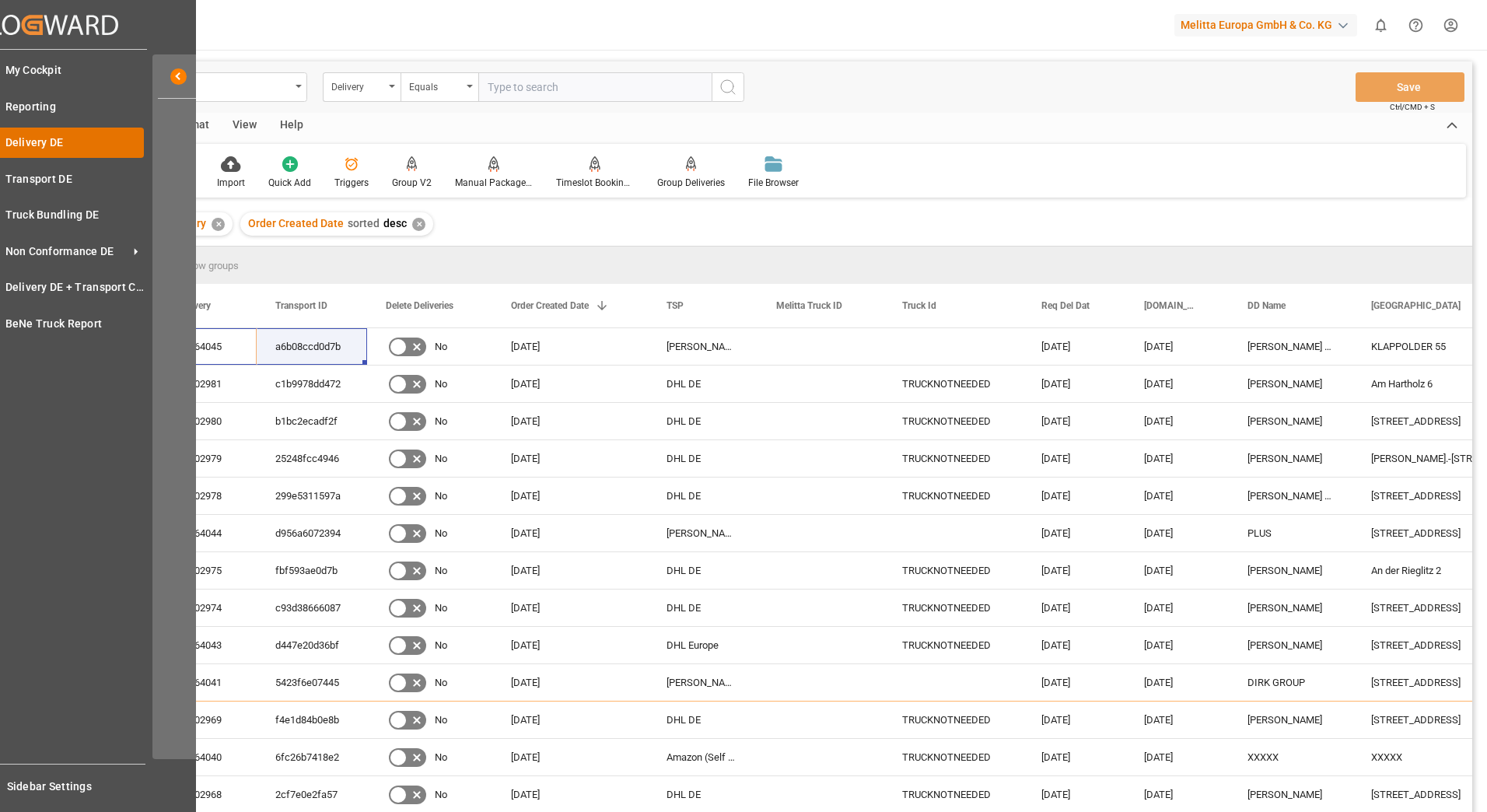
click at [41, 137] on span "Delivery DE" at bounding box center [75, 142] width 139 height 16
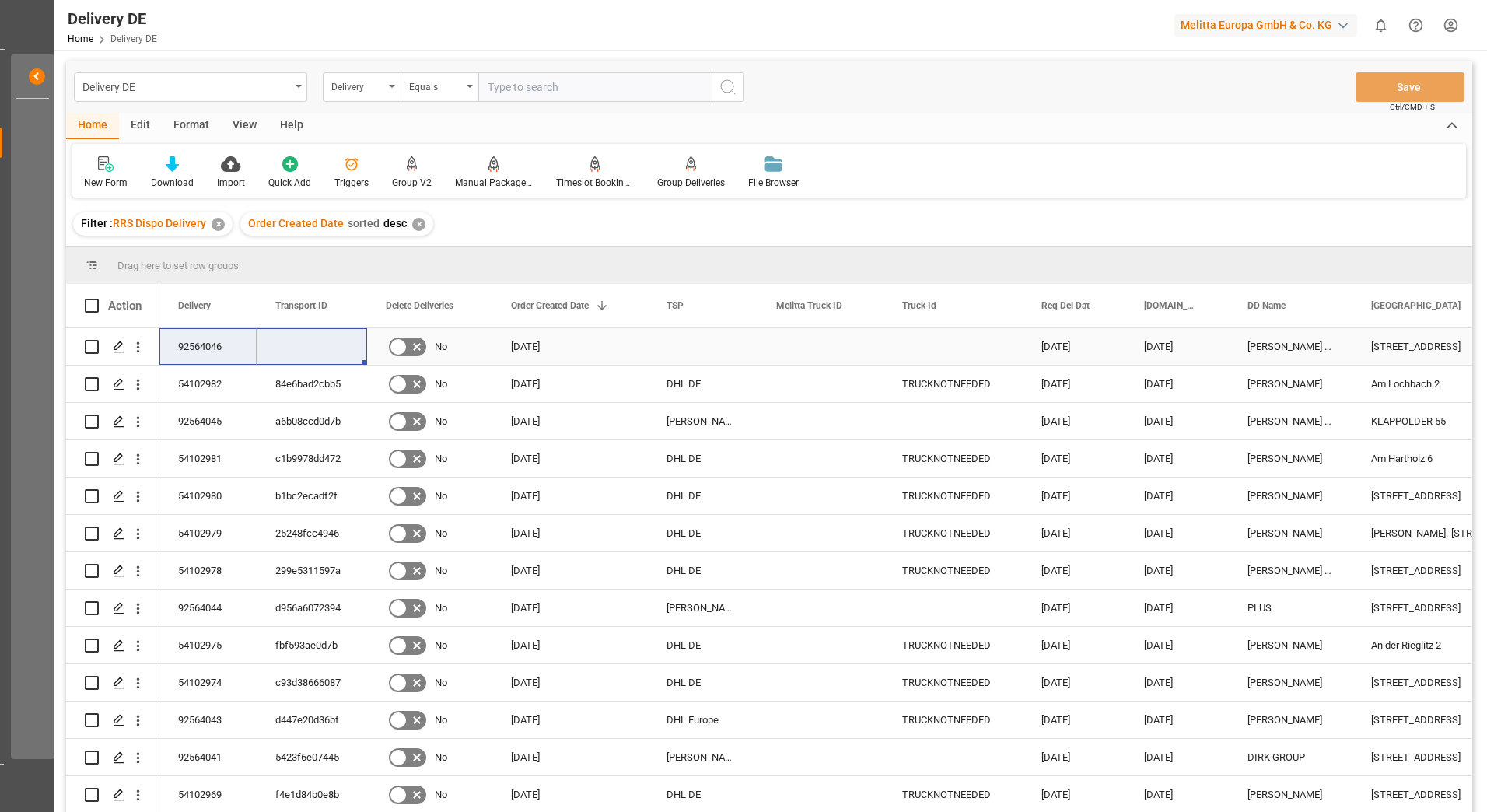
click at [93, 344] on input "Press Space to toggle row selection (unchecked)" at bounding box center [92, 347] width 14 height 14
checkbox input "true"
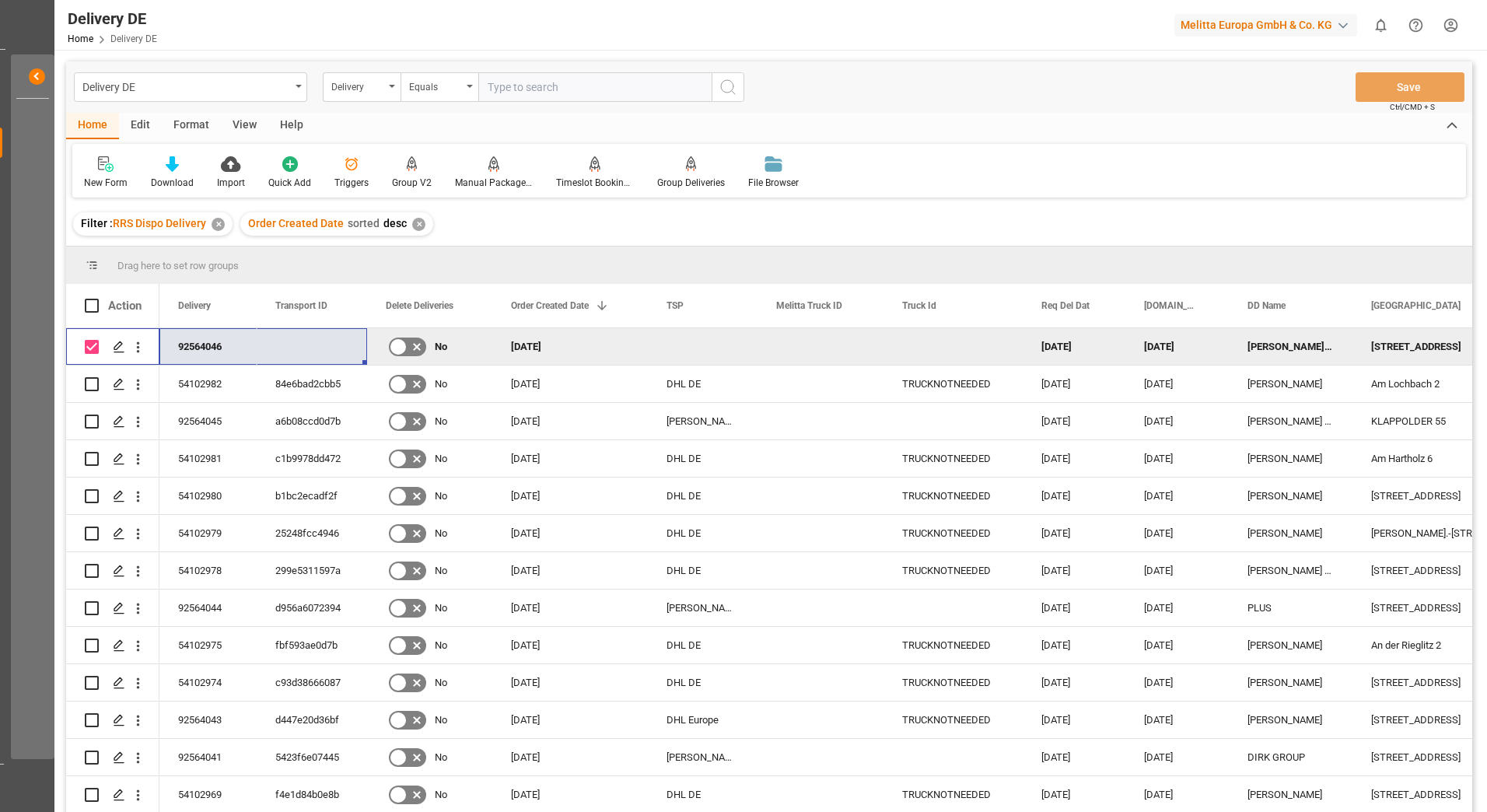
click at [1264, 337] on div "[PERSON_NAME] GROEP" at bounding box center [1291, 346] width 124 height 36
click at [499, 175] on div "Manual Package TypeDetermination" at bounding box center [494, 173] width 101 height 34
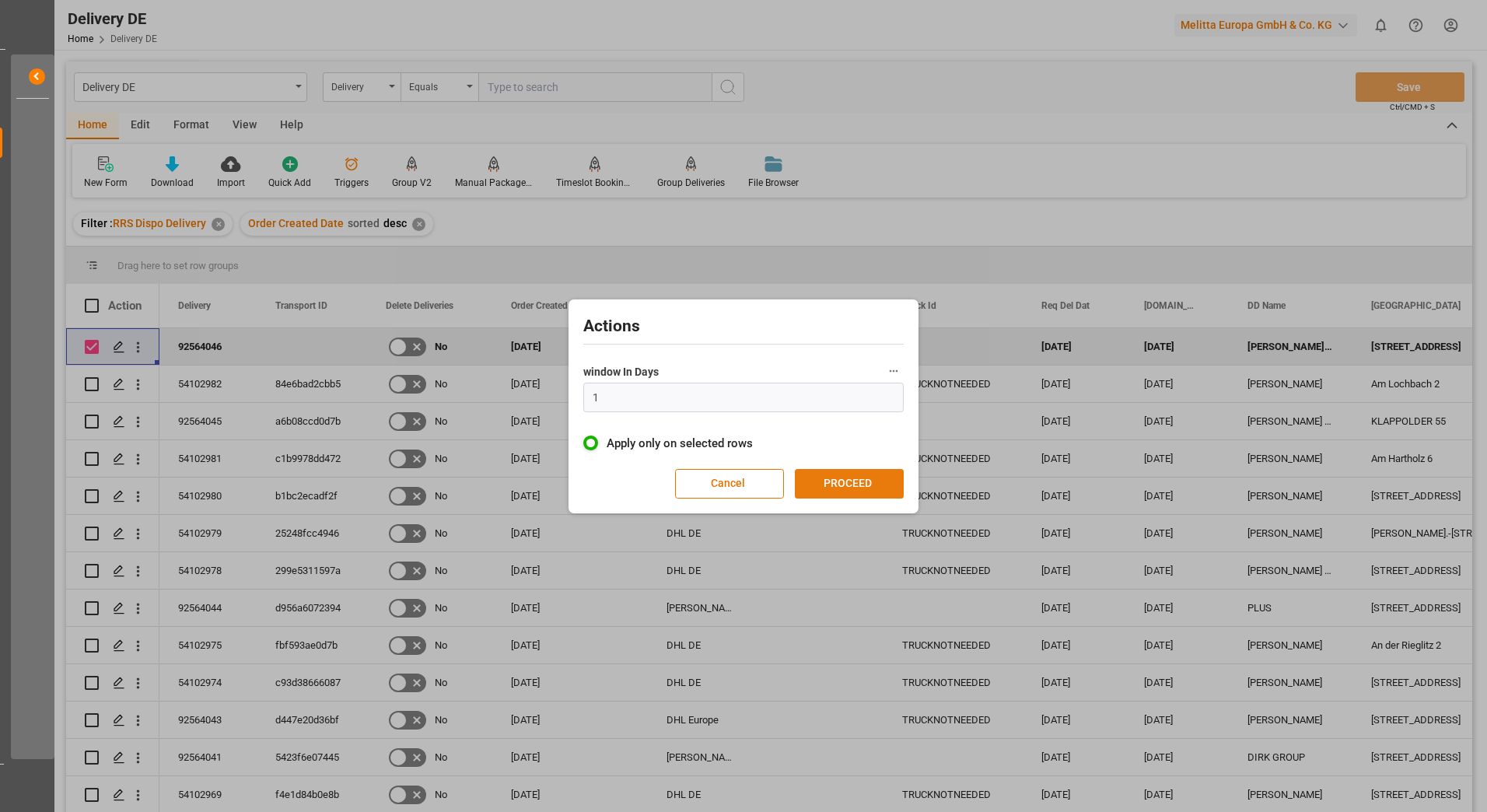
click at [895, 477] on button "PROCEED" at bounding box center [849, 483] width 109 height 30
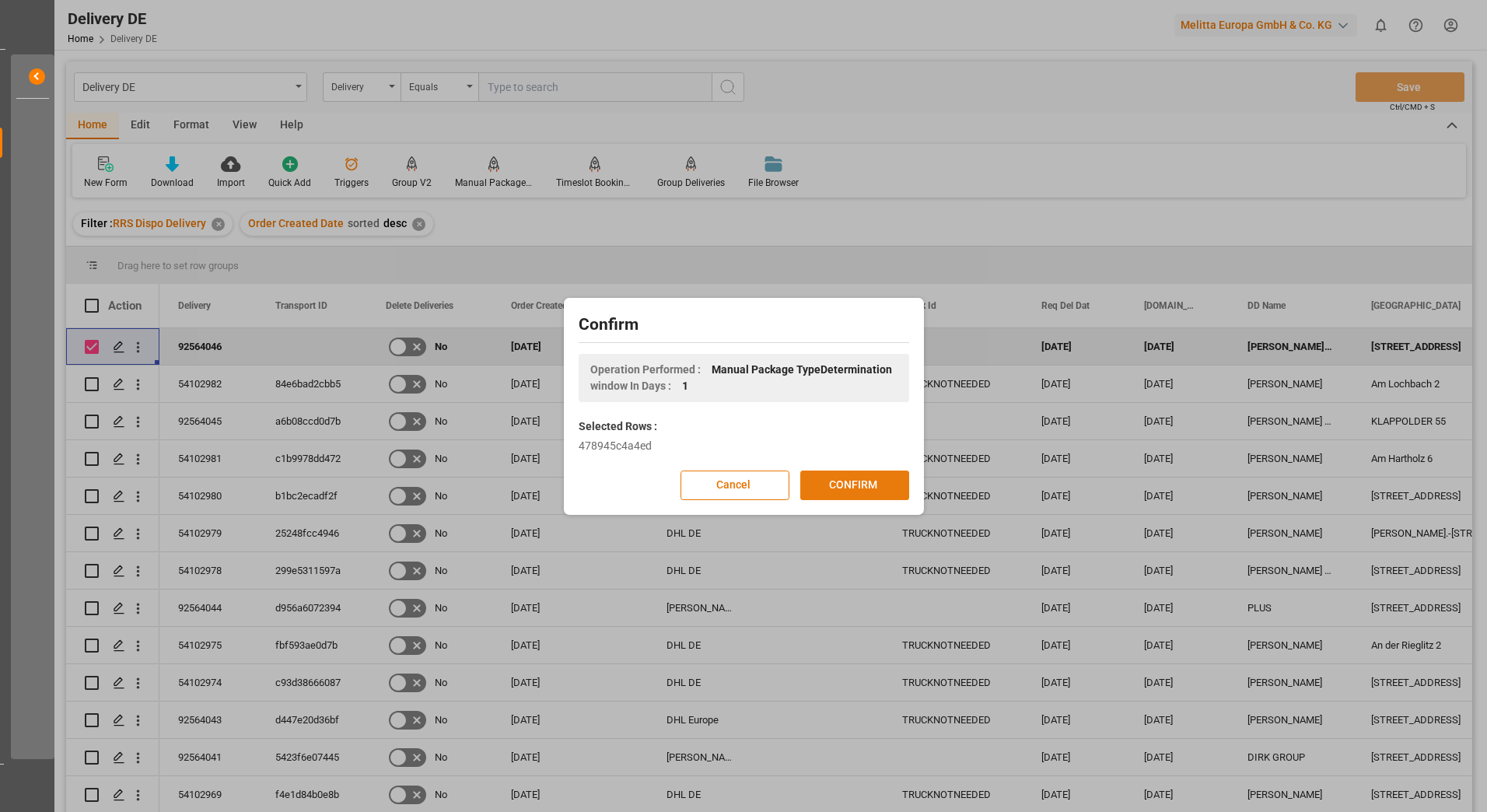
click at [884, 479] on button "CONFIRM" at bounding box center [855, 485] width 109 height 30
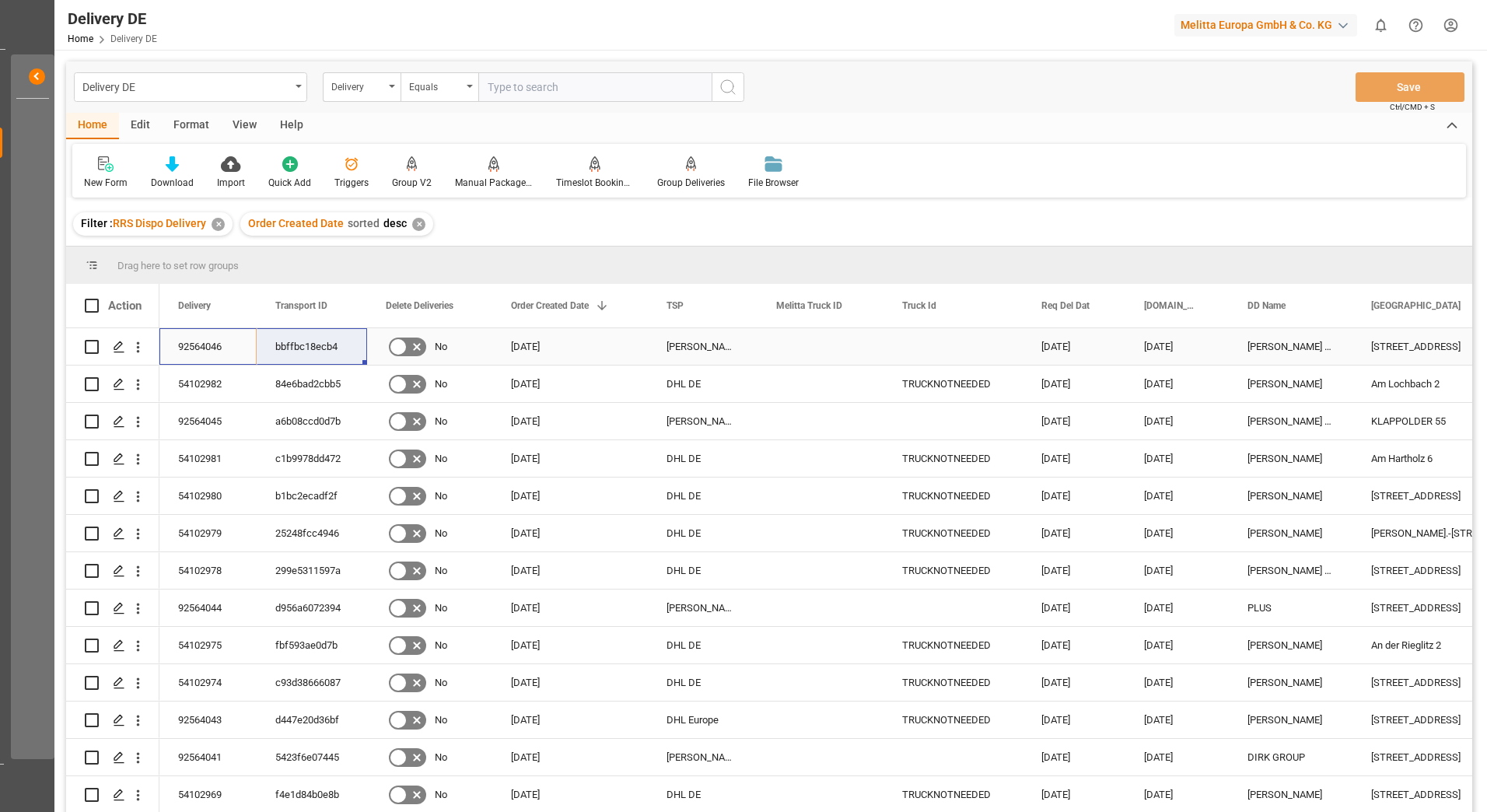
drag, startPoint x: 196, startPoint y: 338, endPoint x: 293, endPoint y: 340, distance: 97.0
click at [1459, 16] on html "Created by potrace 1.15, written by [PERSON_NAME] [DATE]-[DATE] Created by potr…" at bounding box center [744, 406] width 1487 height 812
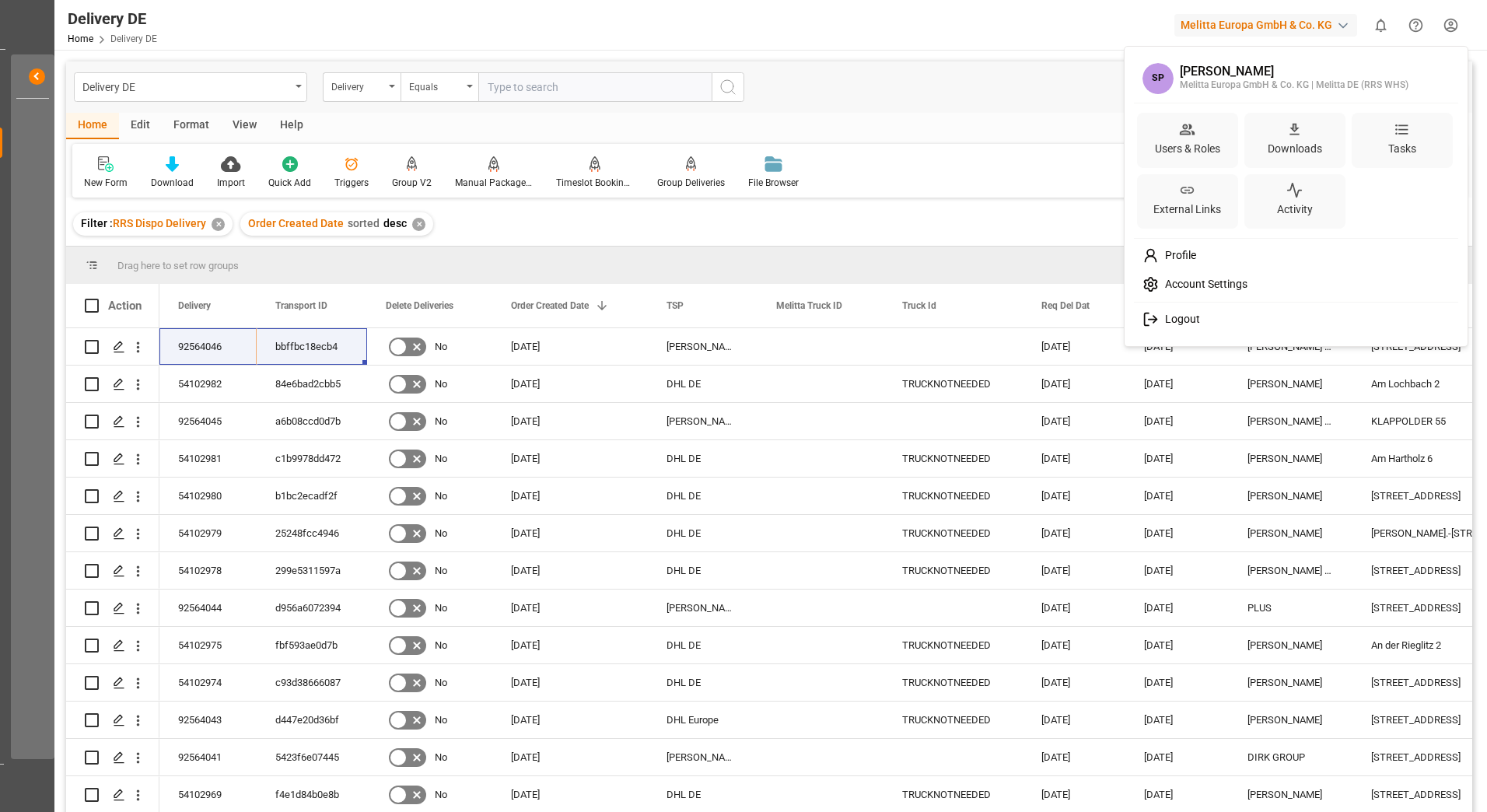
click at [1173, 315] on span "Logout" at bounding box center [1179, 319] width 41 height 14
